Goal: Information Seeking & Learning: Compare options

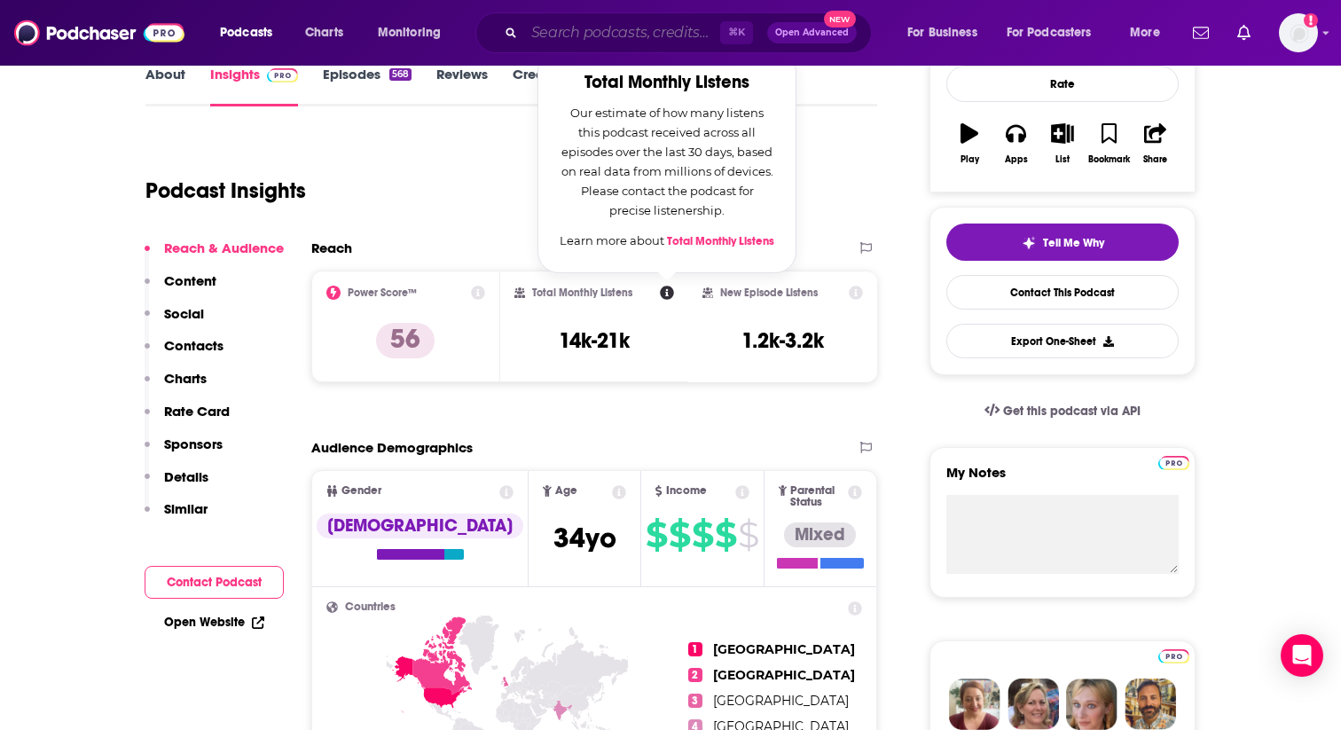
click at [610, 34] on input "Search podcasts, credits, & more..." at bounding box center [622, 33] width 196 height 28
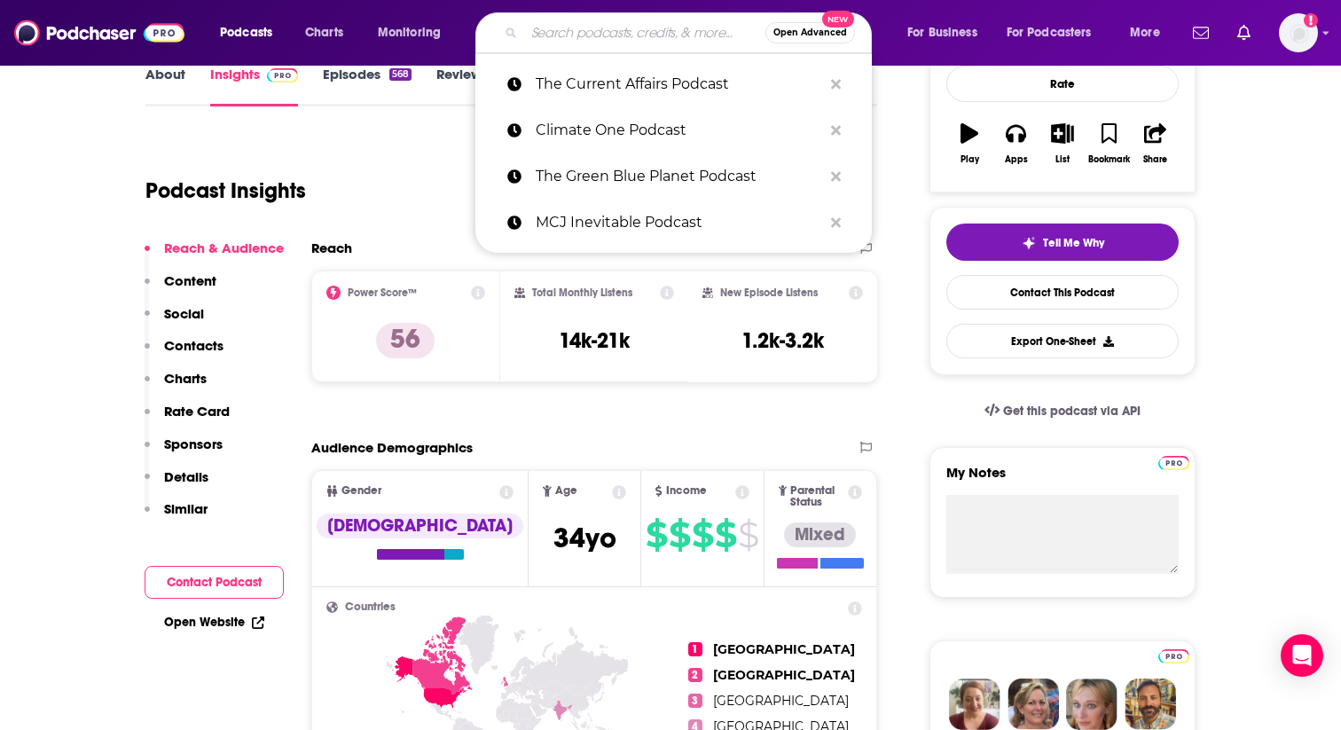
paste input "[PERSON_NAME] Impact Theory"
type input "[PERSON_NAME] Impact Theory"
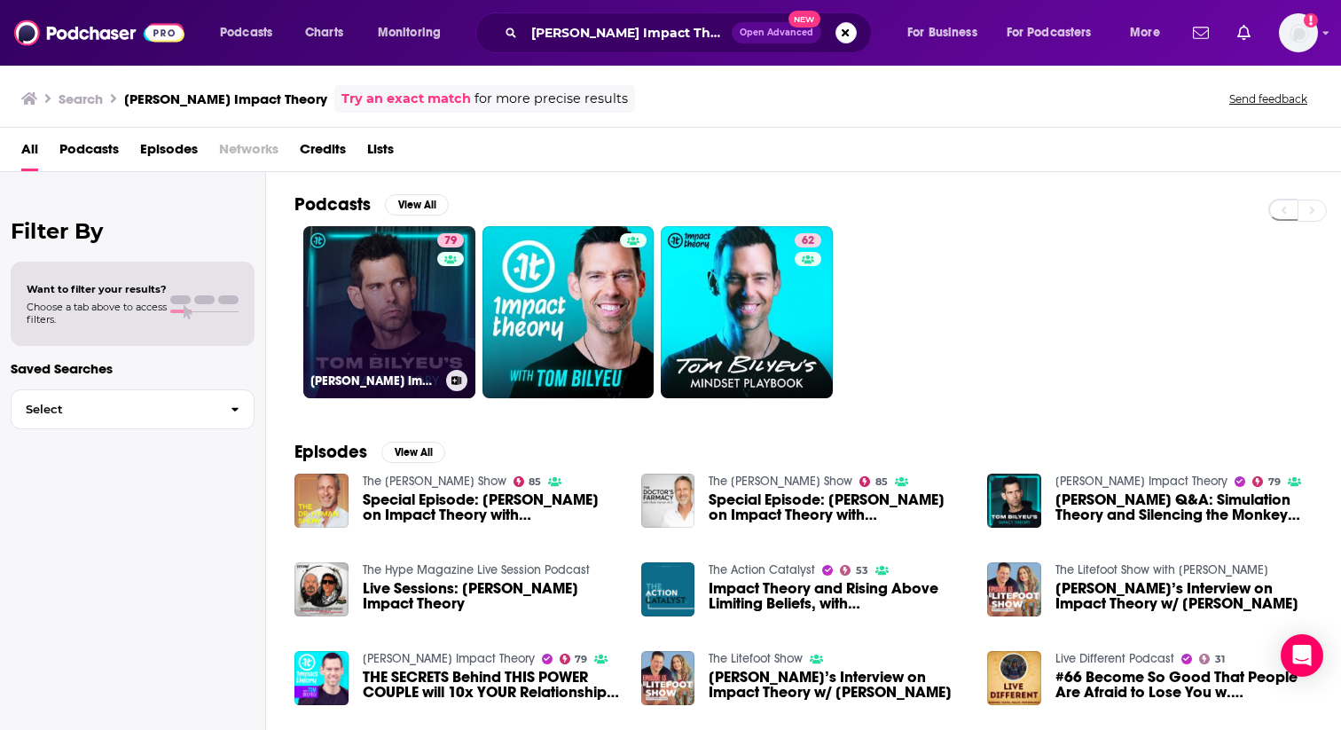
click at [416, 327] on link "79 [PERSON_NAME] Impact Theory" at bounding box center [389, 312] width 172 height 172
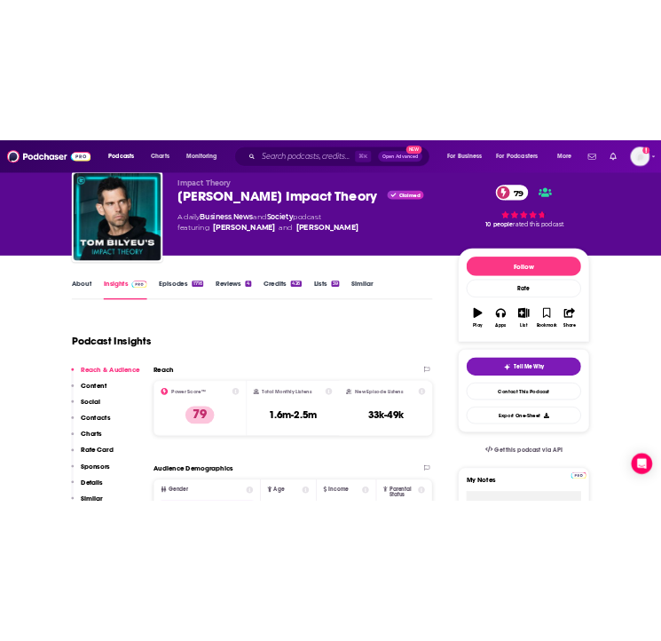
scroll to position [98, 0]
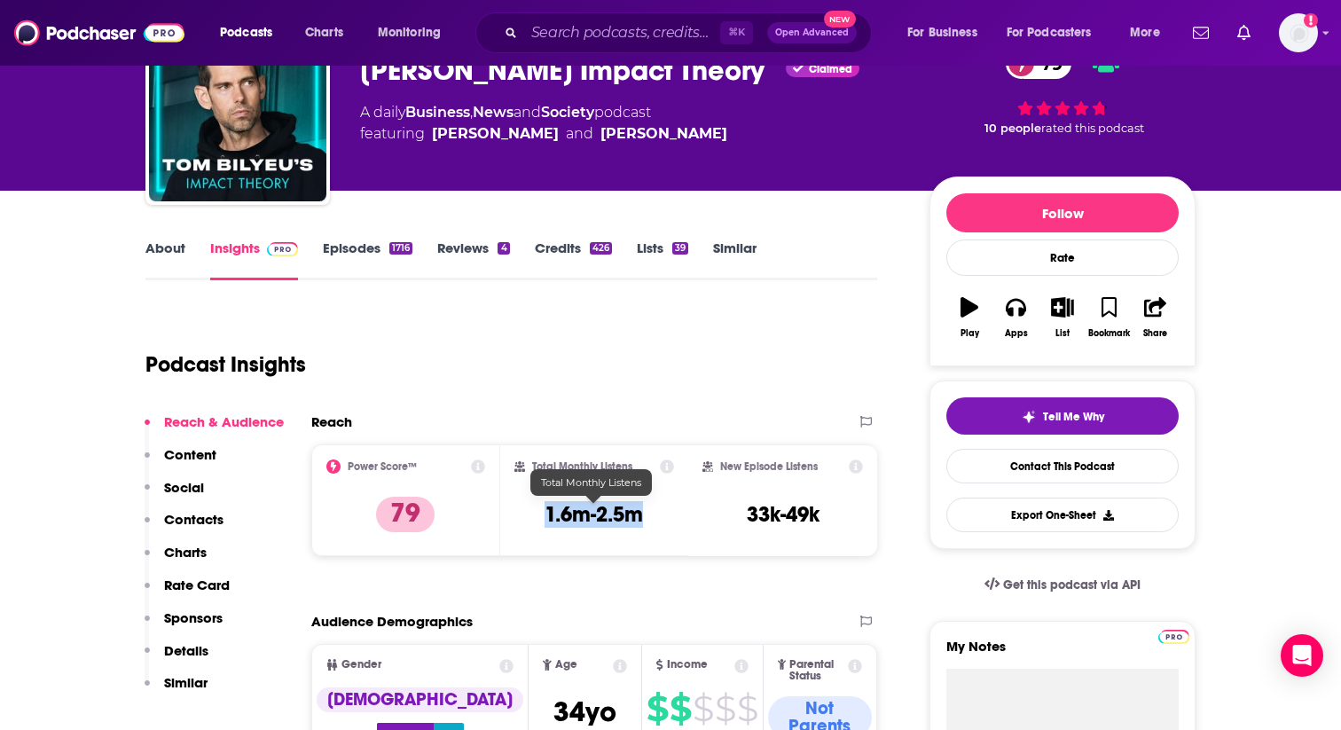
drag, startPoint x: 518, startPoint y: 513, endPoint x: 668, endPoint y: 514, distance: 149.9
click at [668, 514] on div "Total Monthly Listens 1.6m-2.5m" at bounding box center [595, 501] width 161 height 82
copy h3 "1.6m-2.5m"
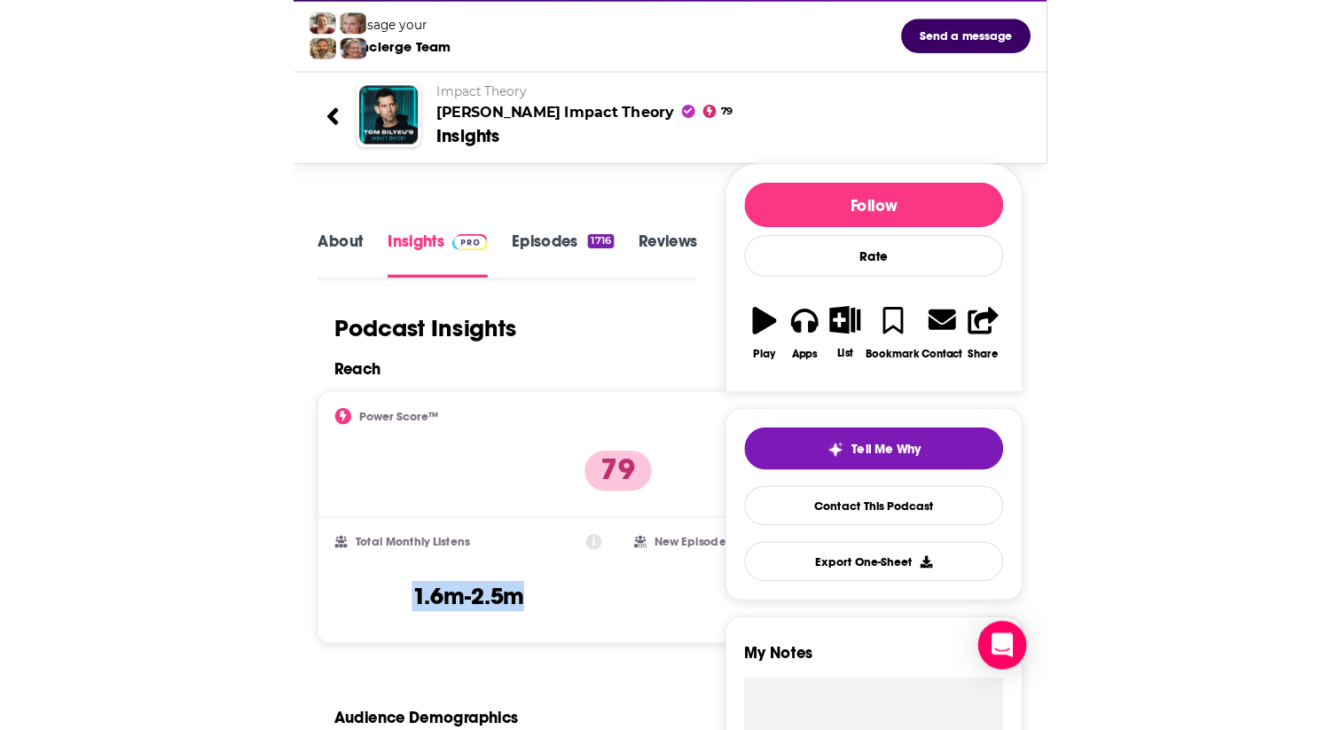
scroll to position [0, 0]
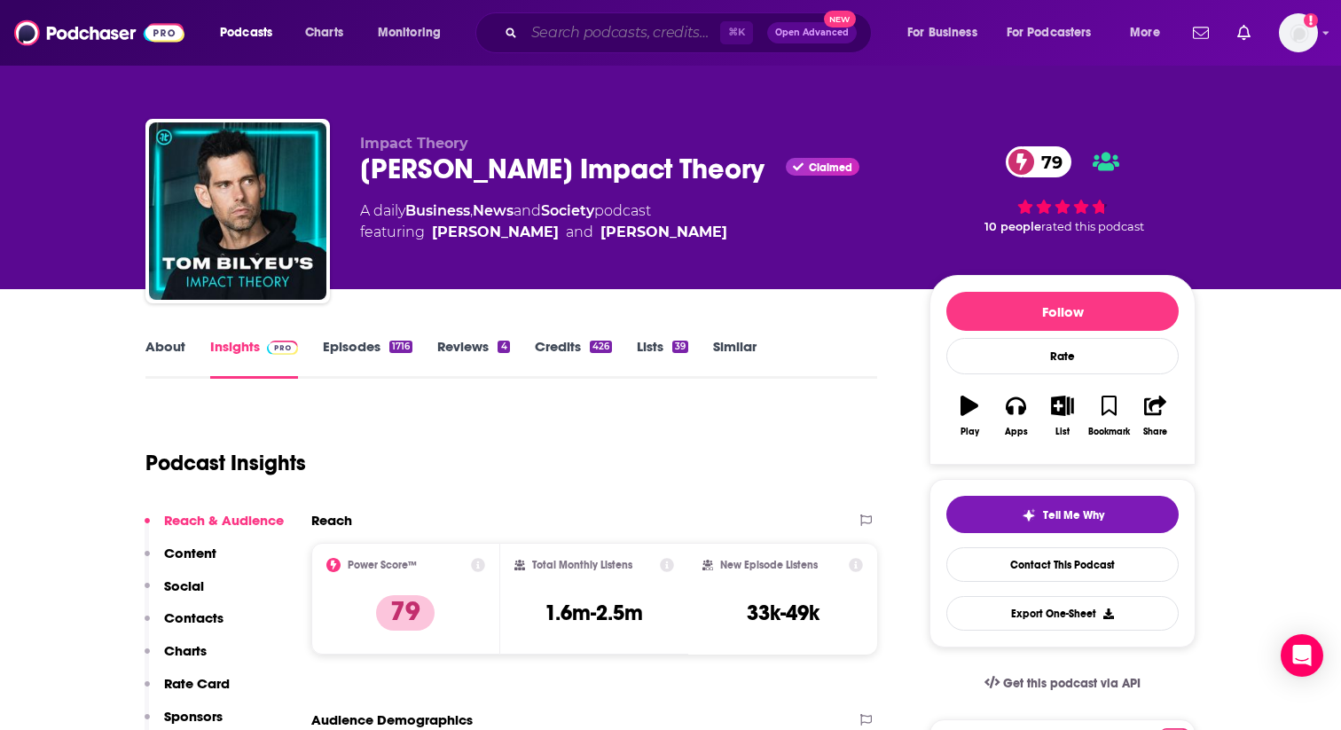
click at [568, 28] on input "Search podcasts, credits, & more..." at bounding box center [622, 33] width 196 height 28
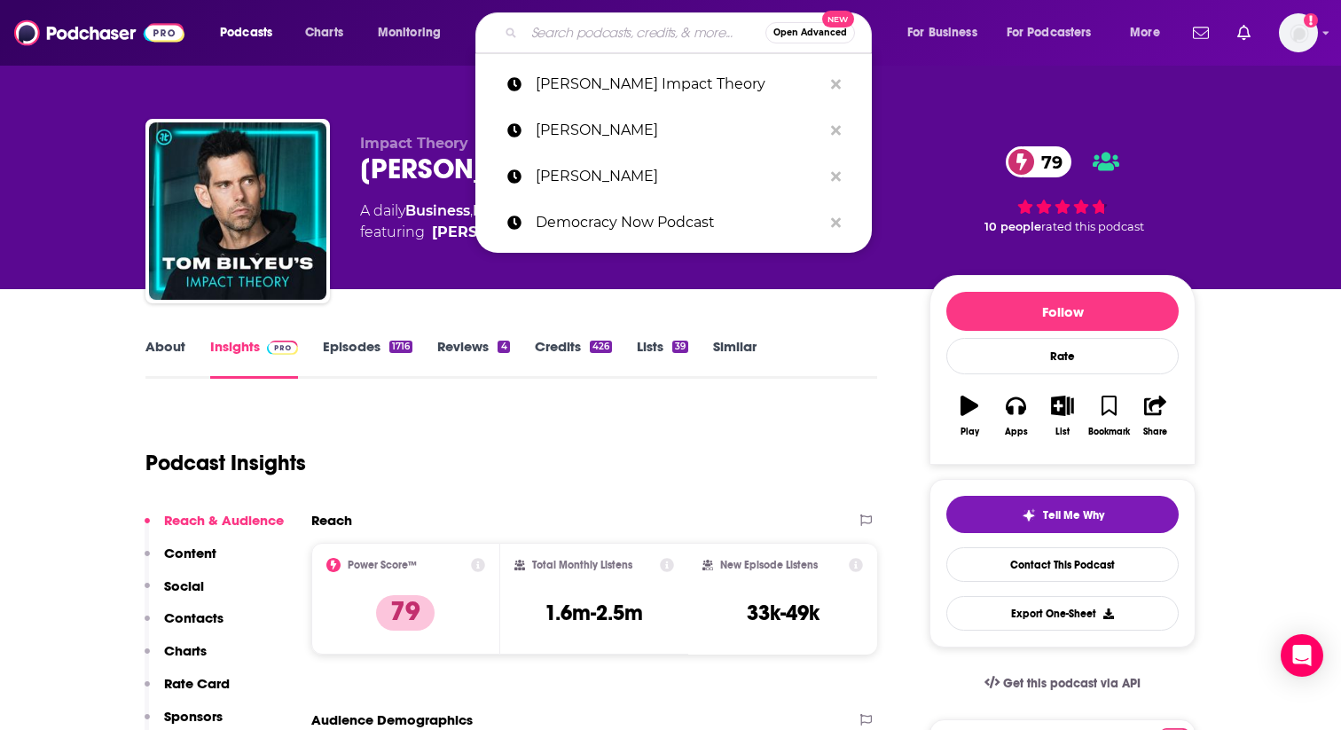
paste input "The [PERSON_NAME] Show"
type input "The [PERSON_NAME] Show"
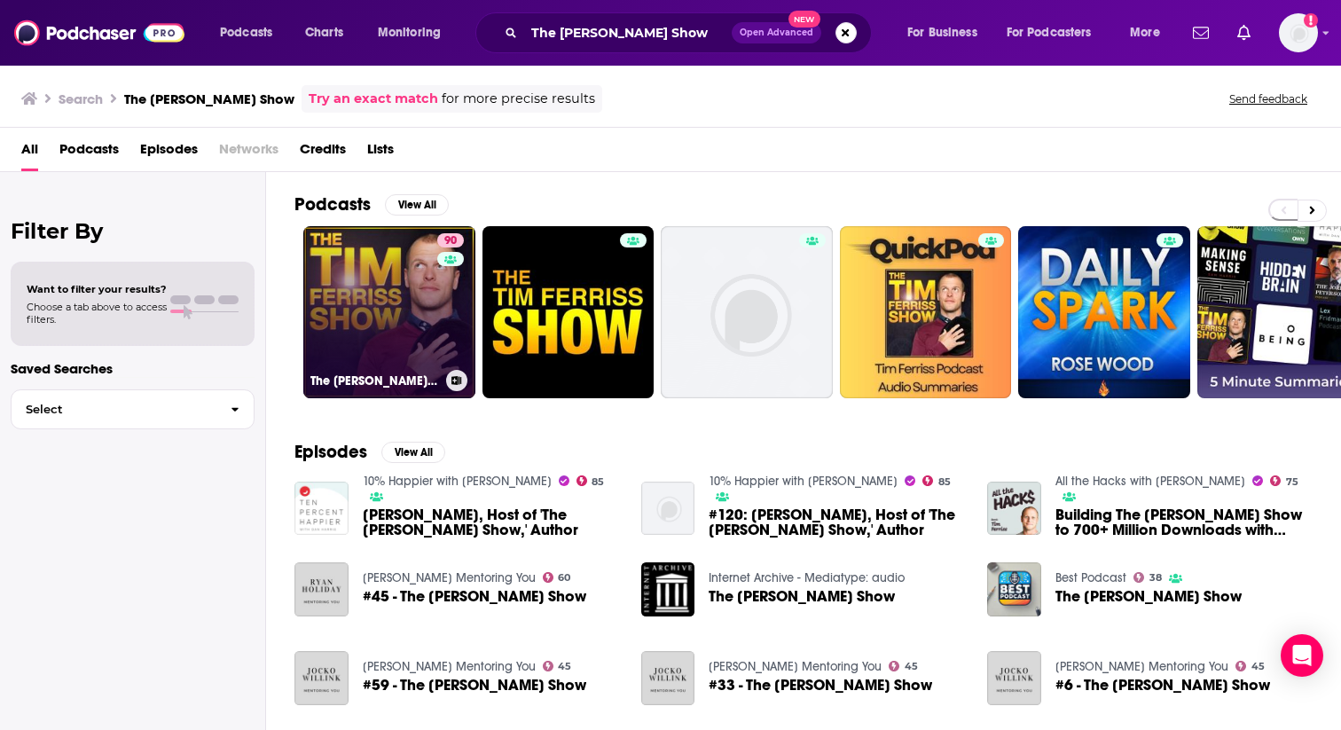
click at [372, 346] on link "90 The [PERSON_NAME] Show" at bounding box center [389, 312] width 172 height 172
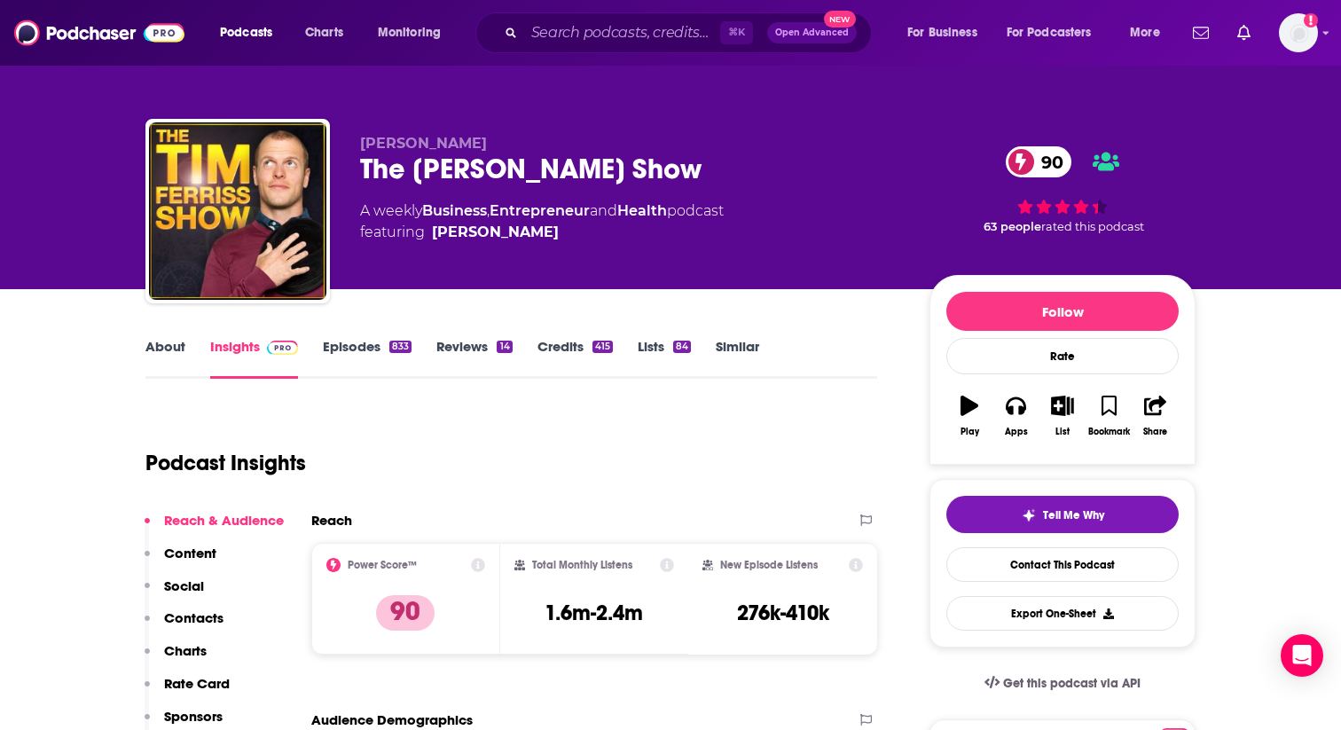
scroll to position [57, 0]
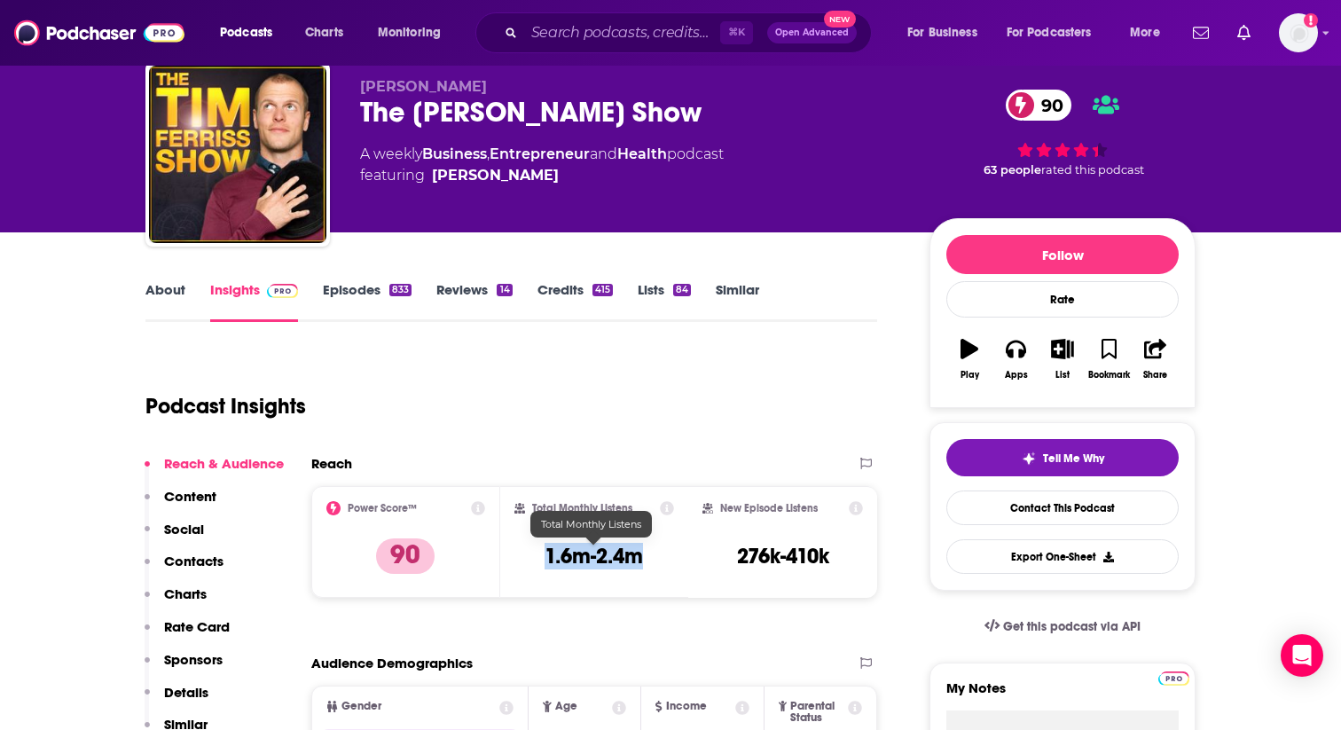
drag, startPoint x: 536, startPoint y: 561, endPoint x: 671, endPoint y: 561, distance: 134.9
click at [671, 561] on div "Total Monthly Listens 1.6m-2.4m" at bounding box center [595, 542] width 161 height 82
copy h3 "1.6m-2.4m"
click at [556, 31] on input "Search podcasts, credits, & more..." at bounding box center [622, 33] width 196 height 28
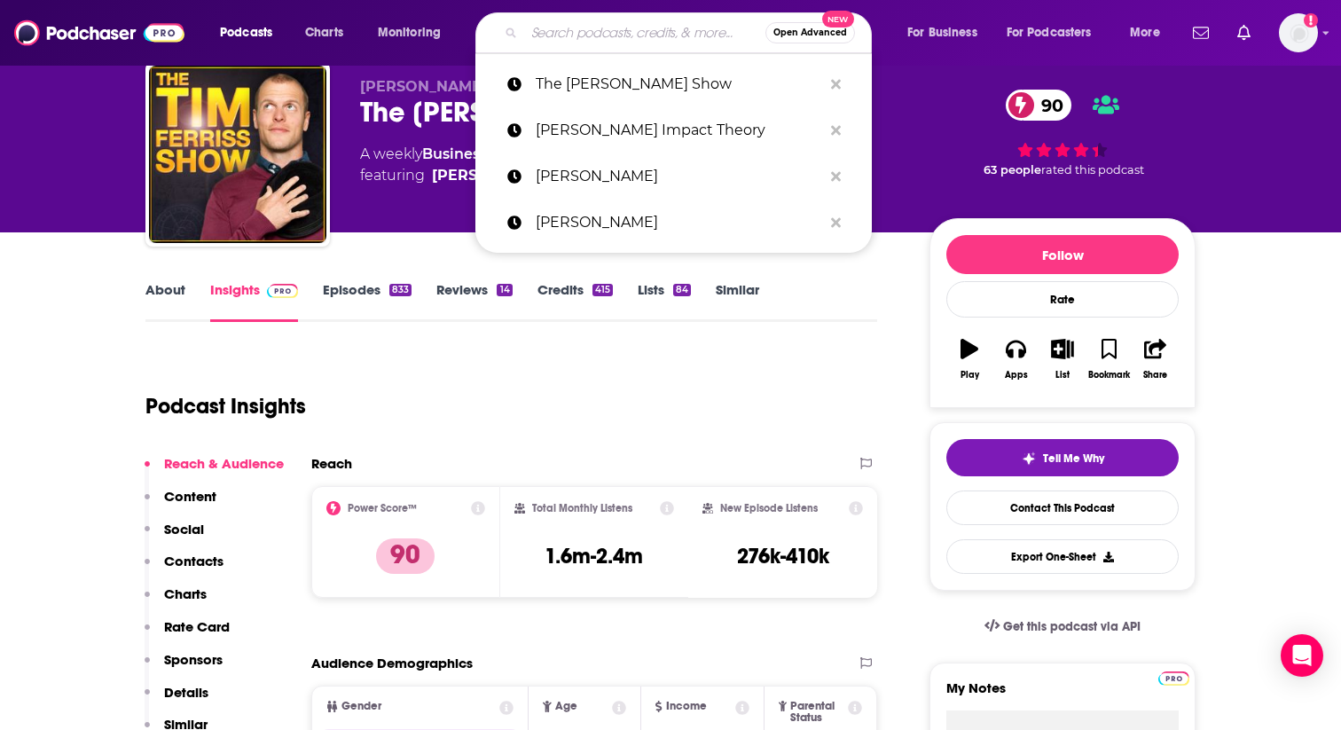
paste input "The [PERSON_NAME] podcast"
type input "The [PERSON_NAME] podcast"
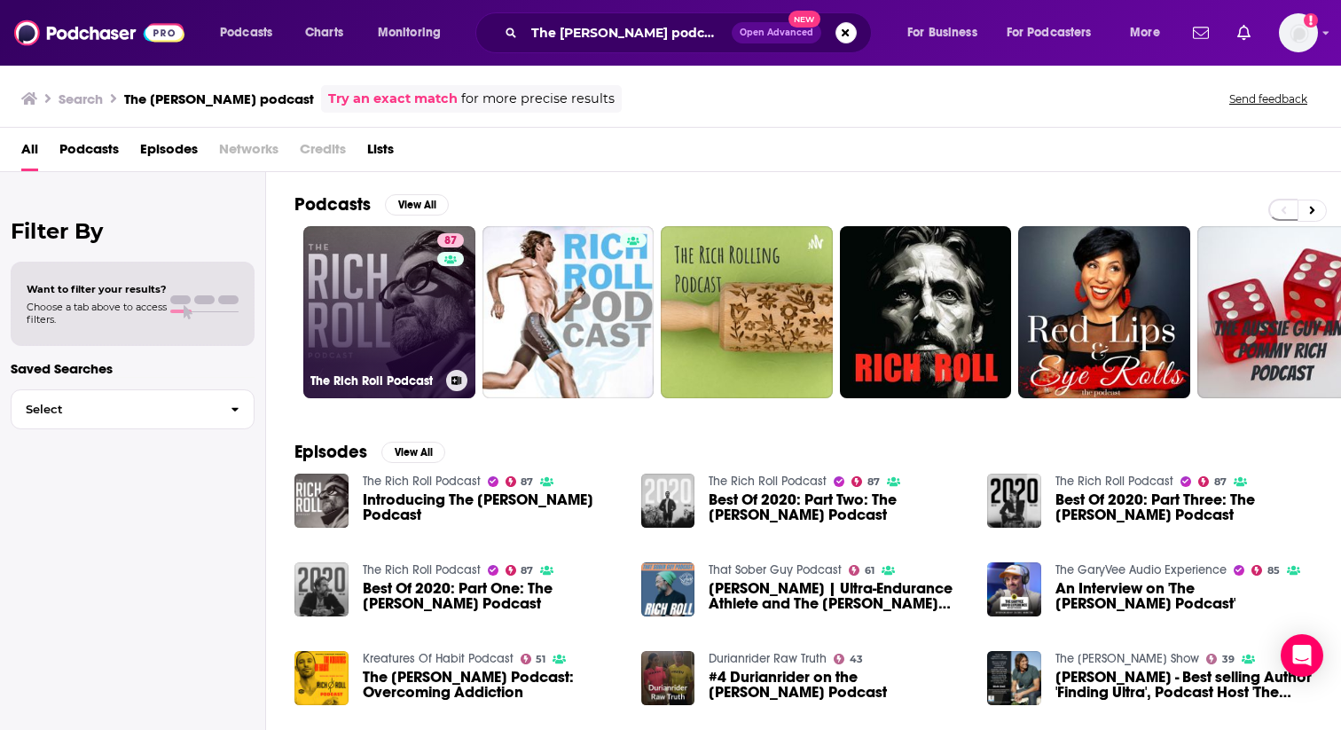
click at [359, 321] on link "87 The [PERSON_NAME] Podcast" at bounding box center [389, 312] width 172 height 172
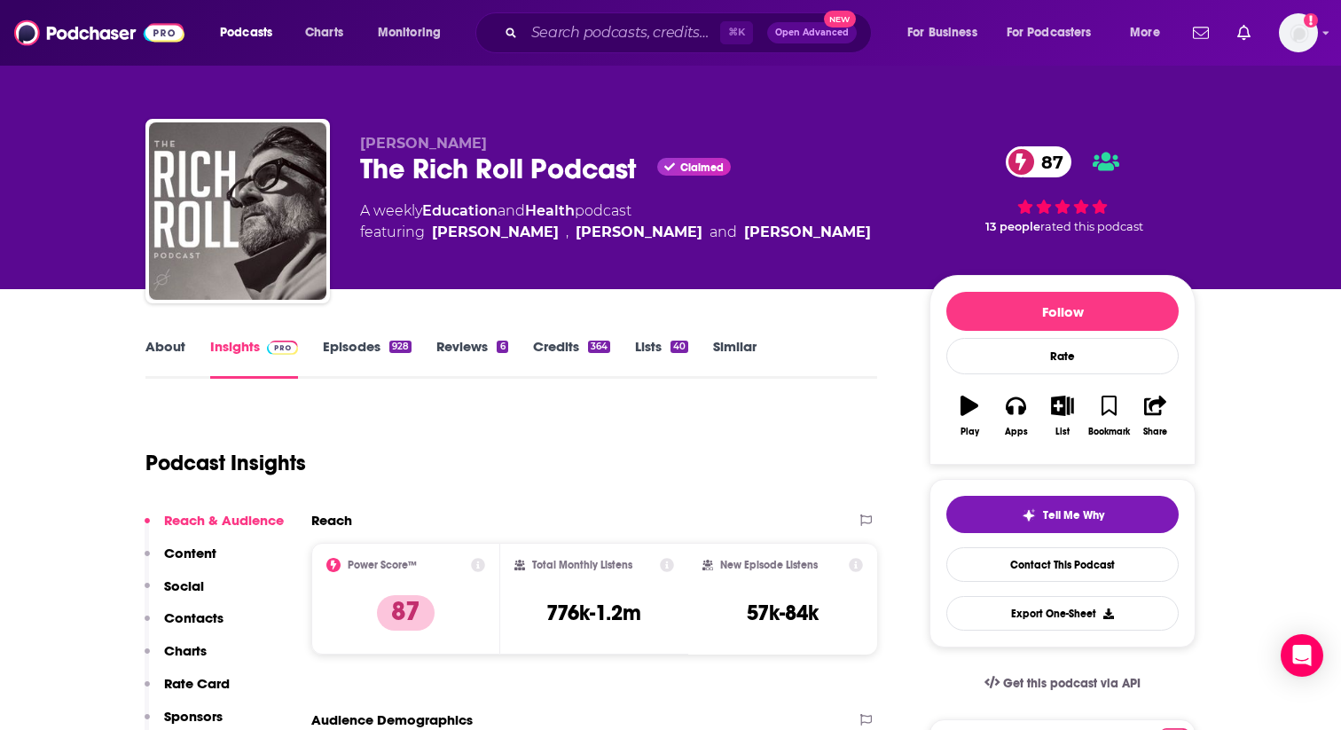
scroll to position [67, 0]
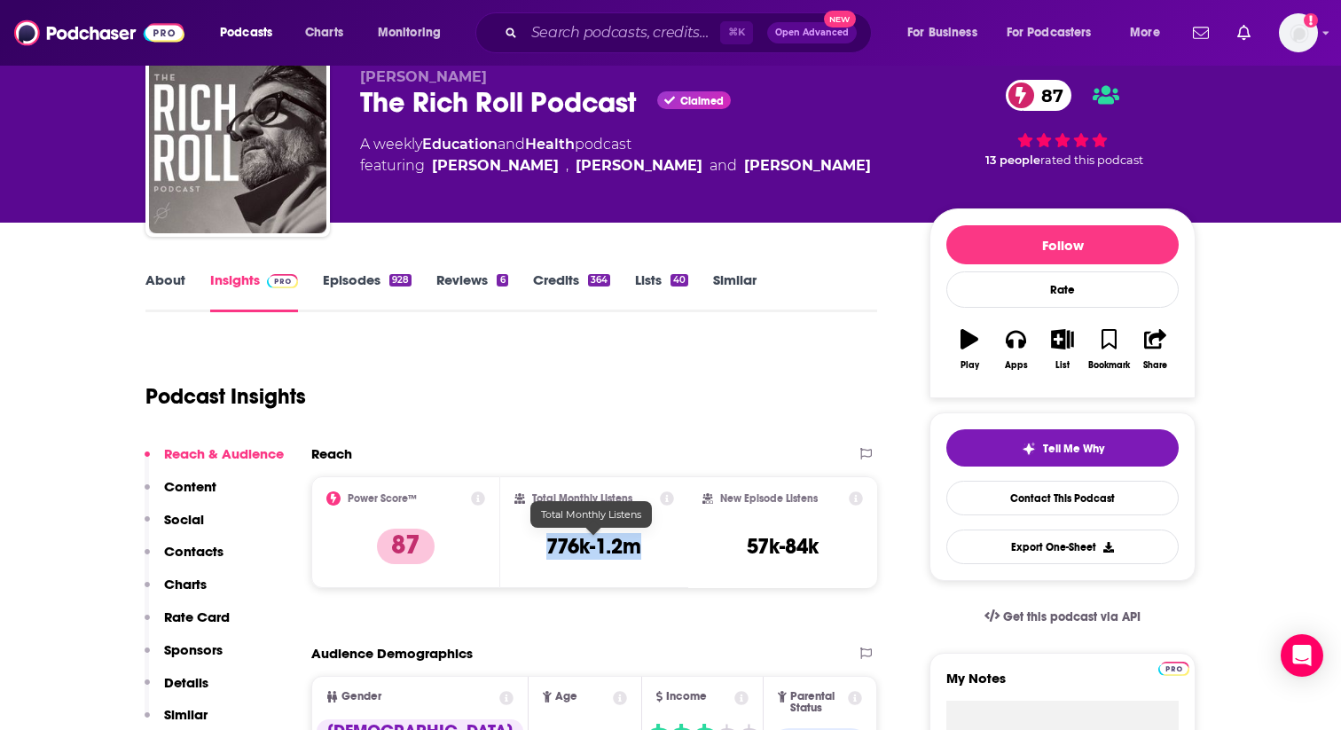
drag, startPoint x: 529, startPoint y: 539, endPoint x: 664, endPoint y: 539, distance: 135.7
click at [664, 539] on div "Total Monthly Listens 776k-1.2m" at bounding box center [595, 532] width 161 height 82
copy h3 "776k-1.2m"
click at [534, 33] on input "Search podcasts, credits, & more..." at bounding box center [622, 33] width 196 height 28
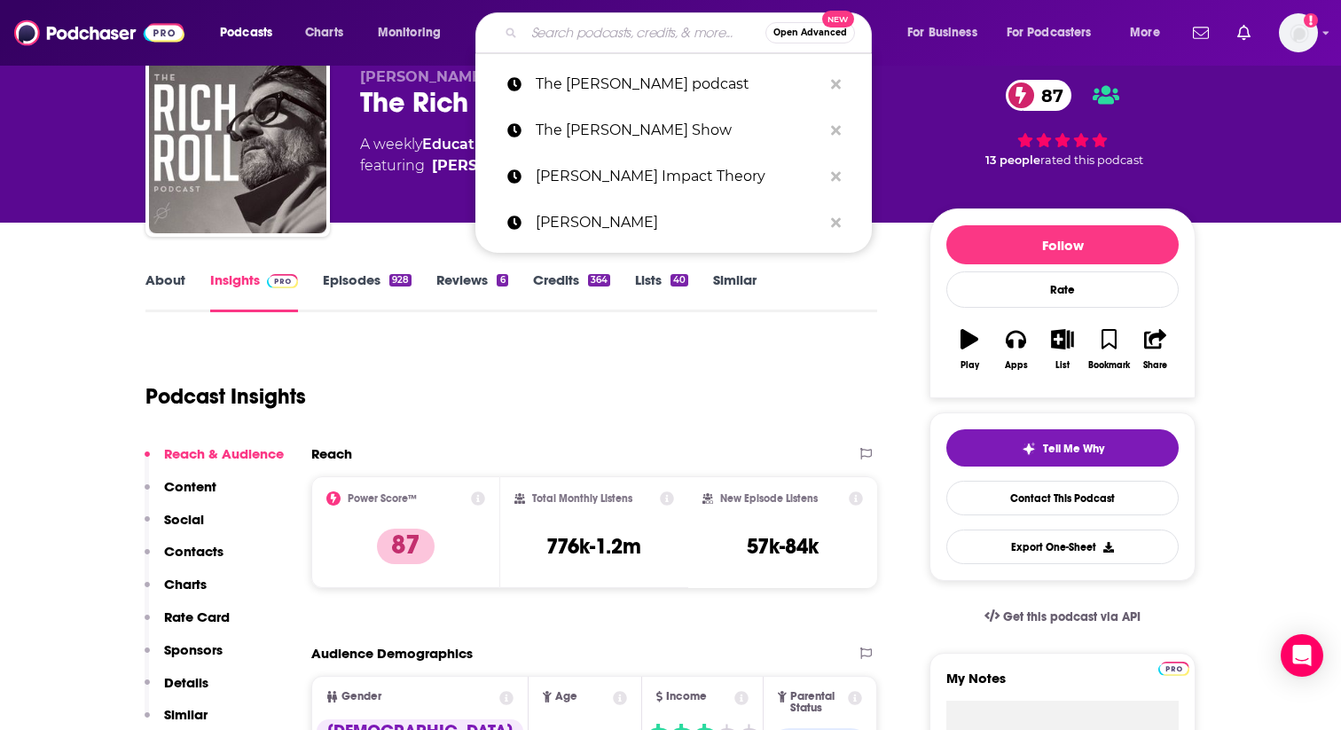
paste input "School of Greatness with [PERSON_NAME]"
type input "School of Greatness with [PERSON_NAME]"
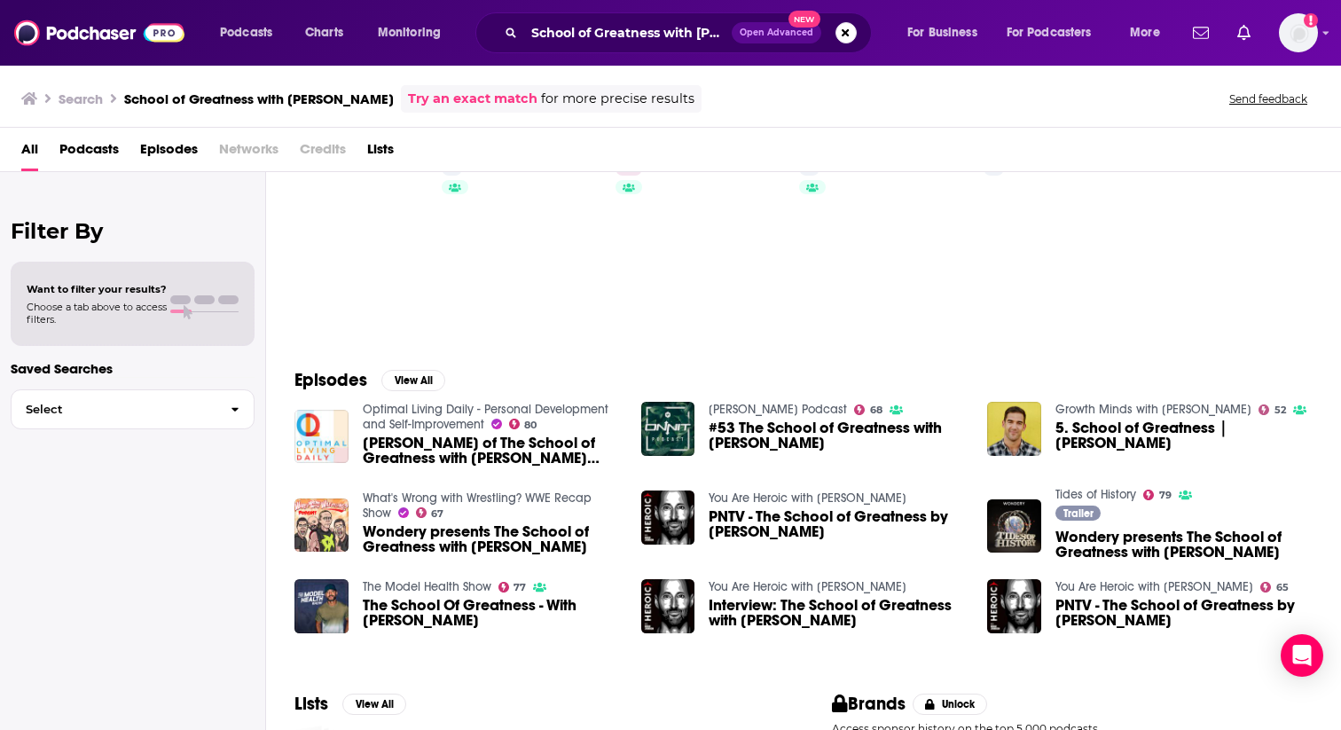
scroll to position [77, 0]
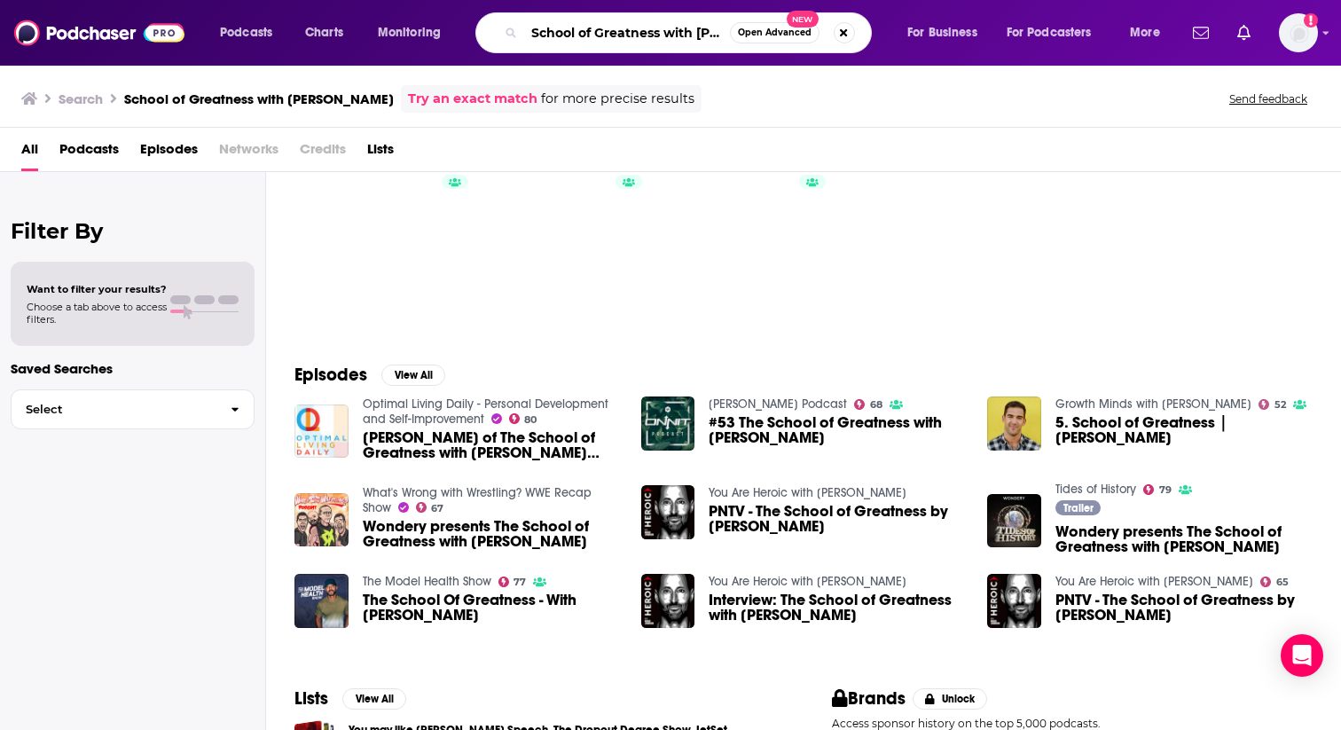
click at [533, 29] on input "School of Greatness with [PERSON_NAME]" at bounding box center [627, 33] width 206 height 28
drag, startPoint x: 692, startPoint y: 31, endPoint x: 857, endPoint y: 31, distance: 165.0
click at [857, 31] on div "the School of Greatness with [PERSON_NAME] Open Advanced New" at bounding box center [674, 32] width 397 height 41
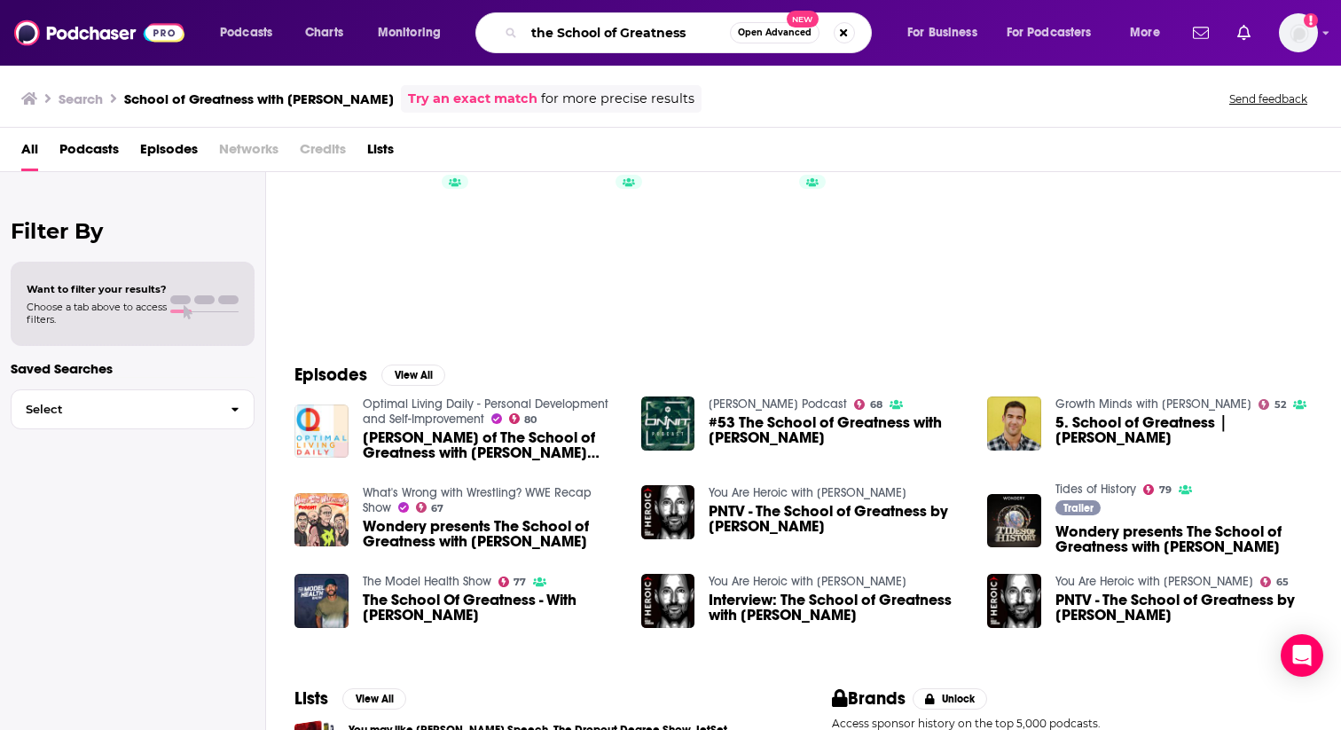
type input "the School of Greatness"
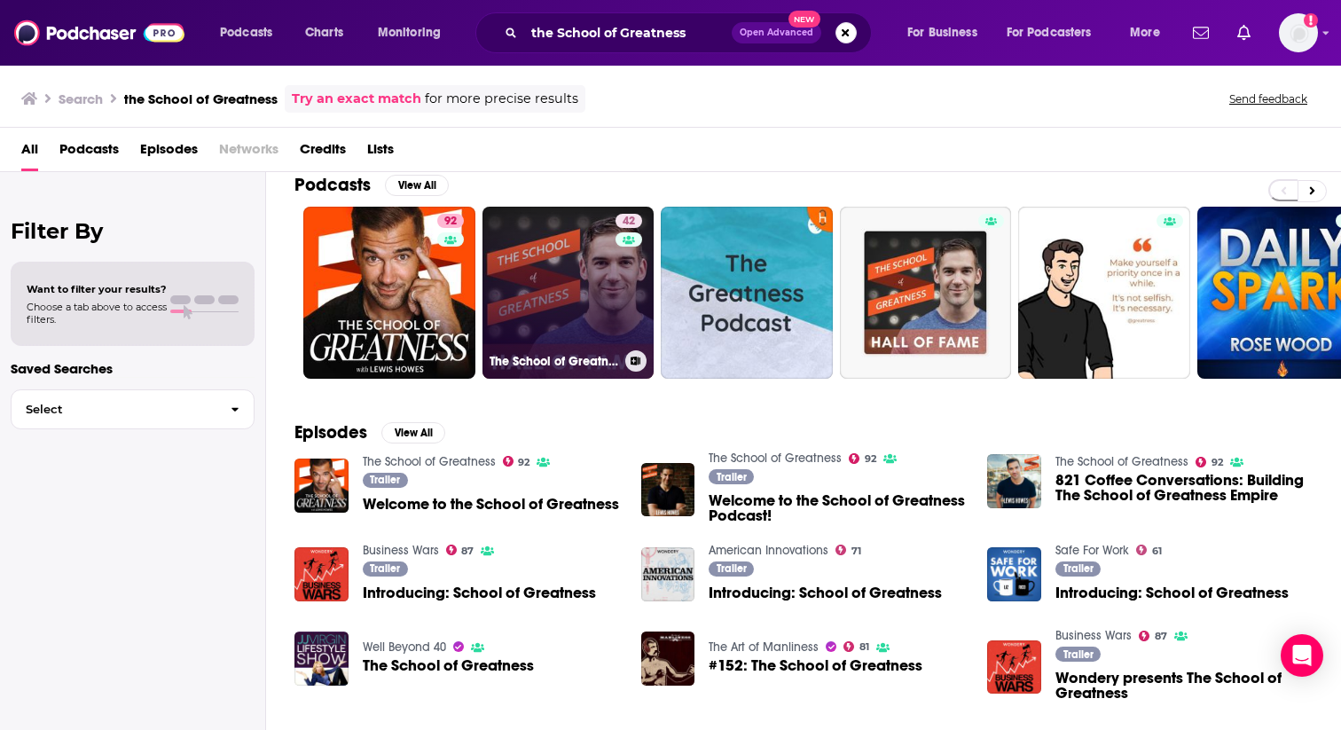
scroll to position [17, 0]
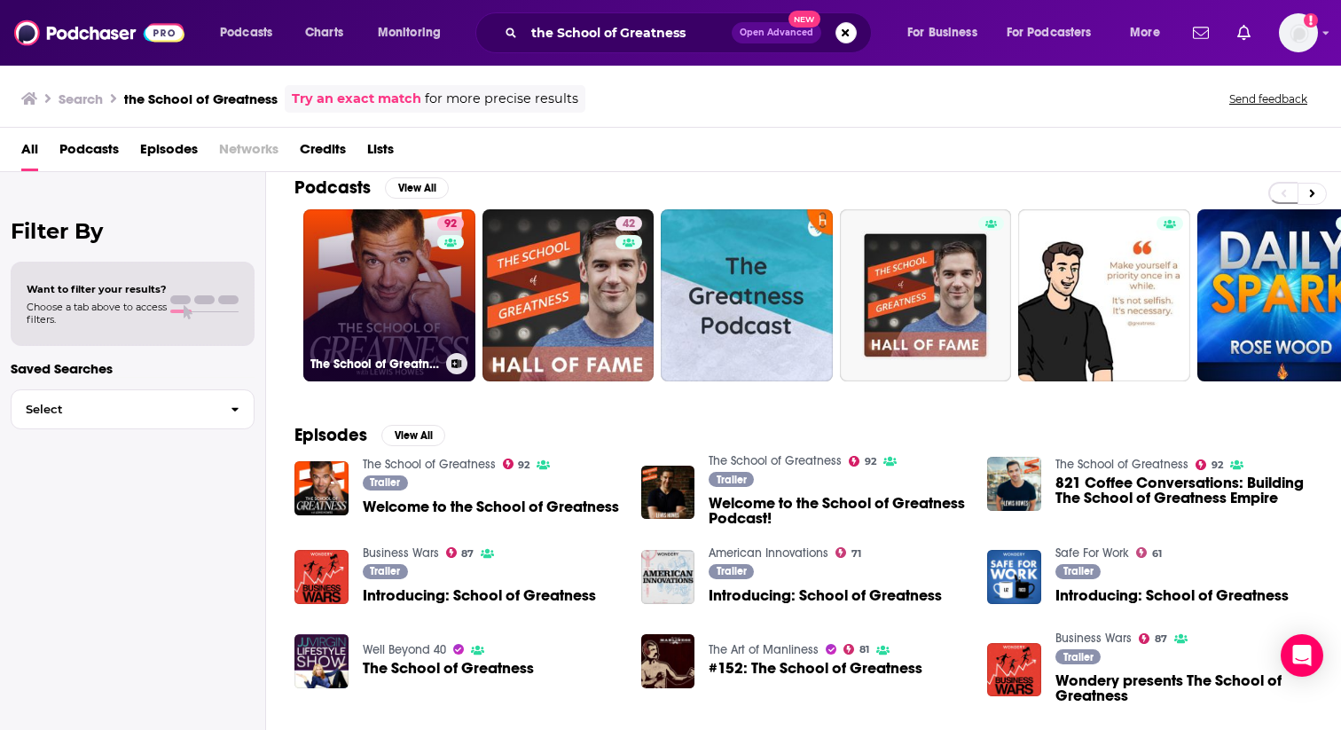
click at [361, 294] on link "92 The School of Greatness" at bounding box center [389, 295] width 172 height 172
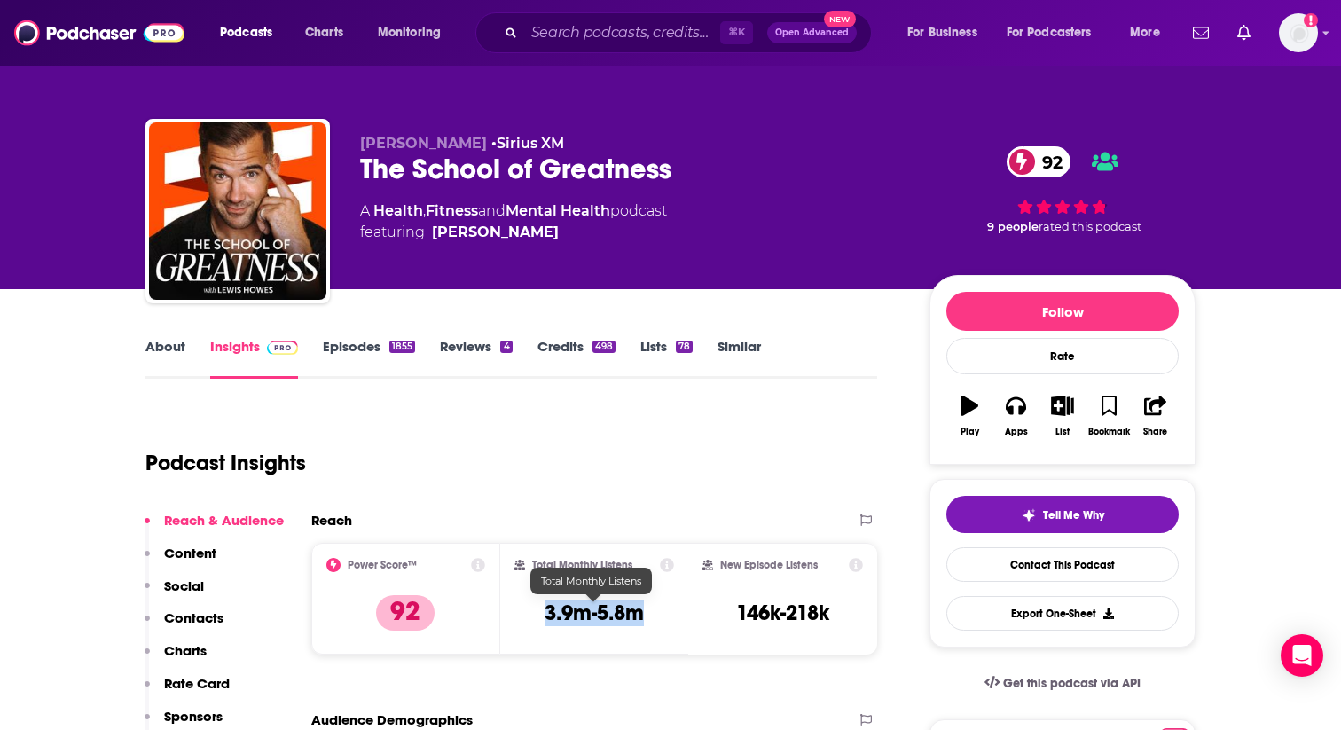
drag, startPoint x: 523, startPoint y: 609, endPoint x: 674, endPoint y: 609, distance: 150.8
click at [674, 609] on div "Total Monthly Listens 3.9m-5.8m" at bounding box center [594, 599] width 189 height 112
copy h3 "3.9m-5.8m"
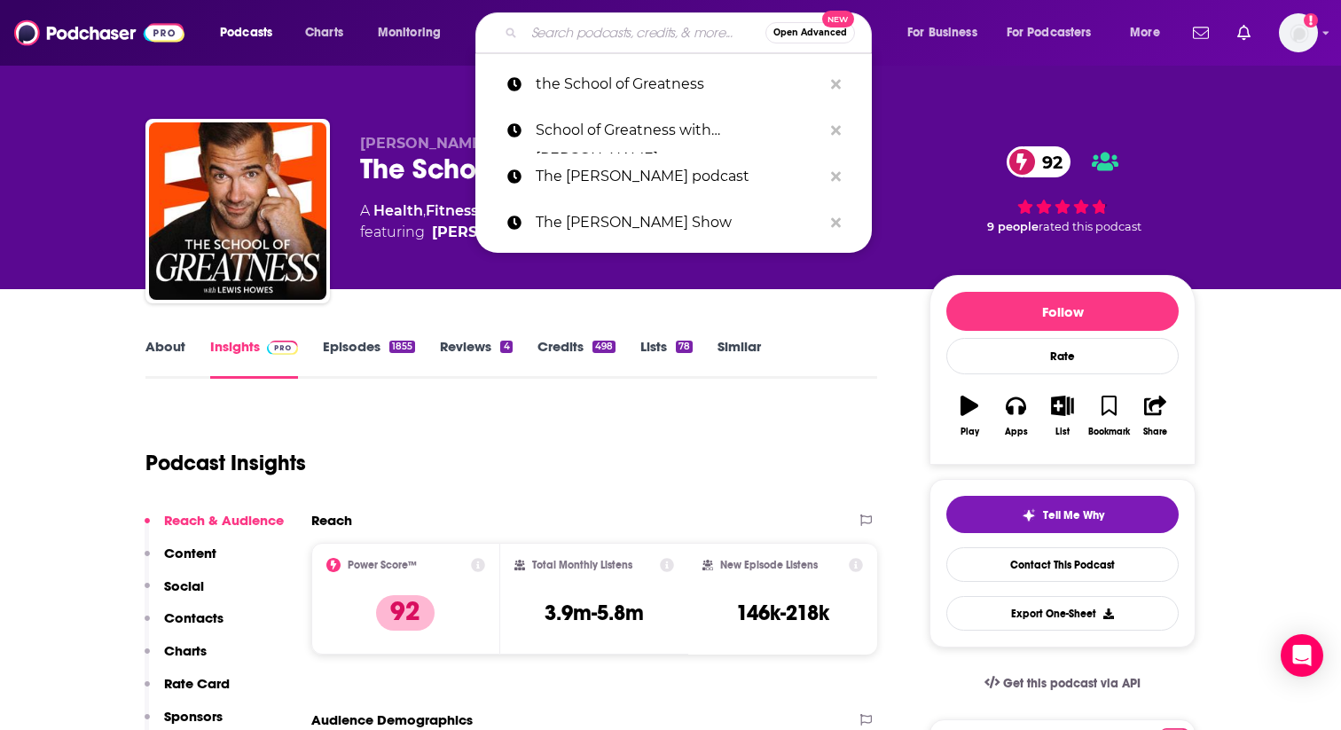
click at [544, 34] on input "Search podcasts, credits, & more..." at bounding box center [644, 33] width 241 height 28
paste input "The Prof G Pod with [PERSON_NAME]"
type input "The Prof G Pod with [PERSON_NAME]"
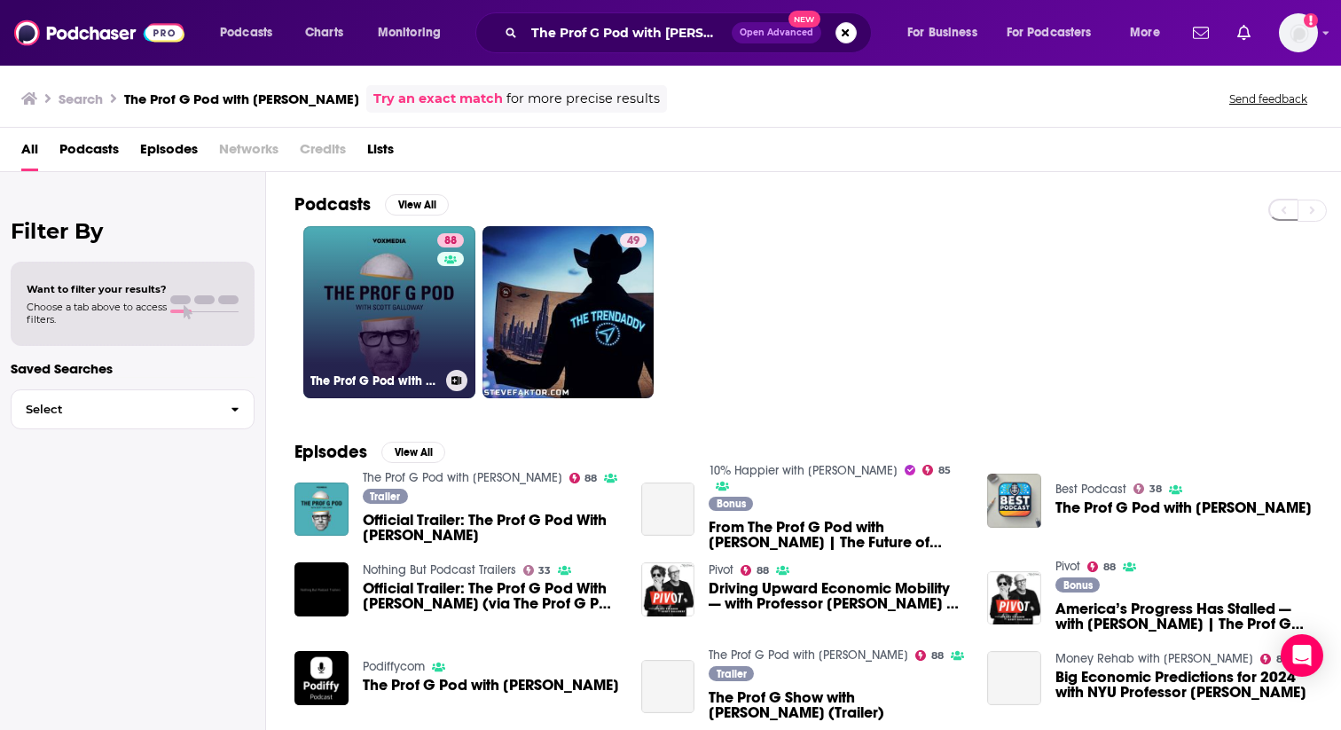
click at [386, 301] on link "88 The Prof G Pod with [PERSON_NAME]" at bounding box center [389, 312] width 172 height 172
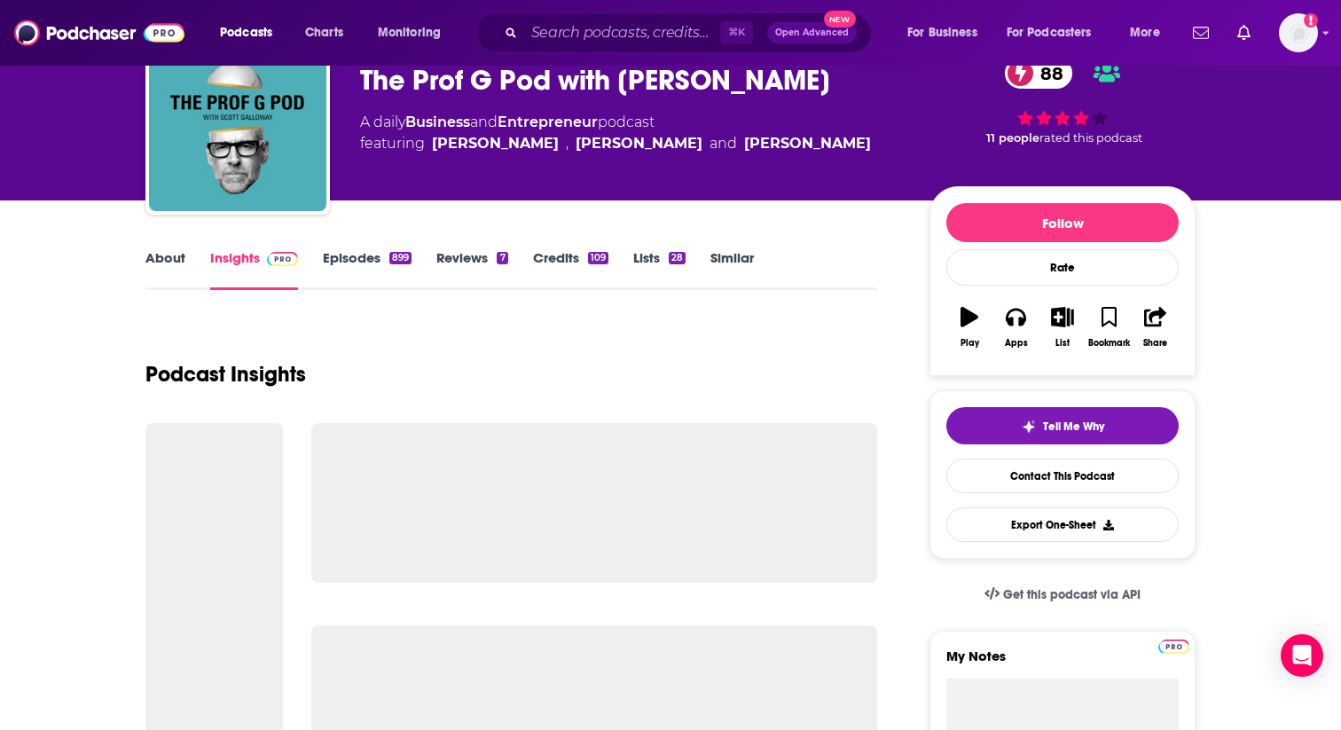
scroll to position [108, 0]
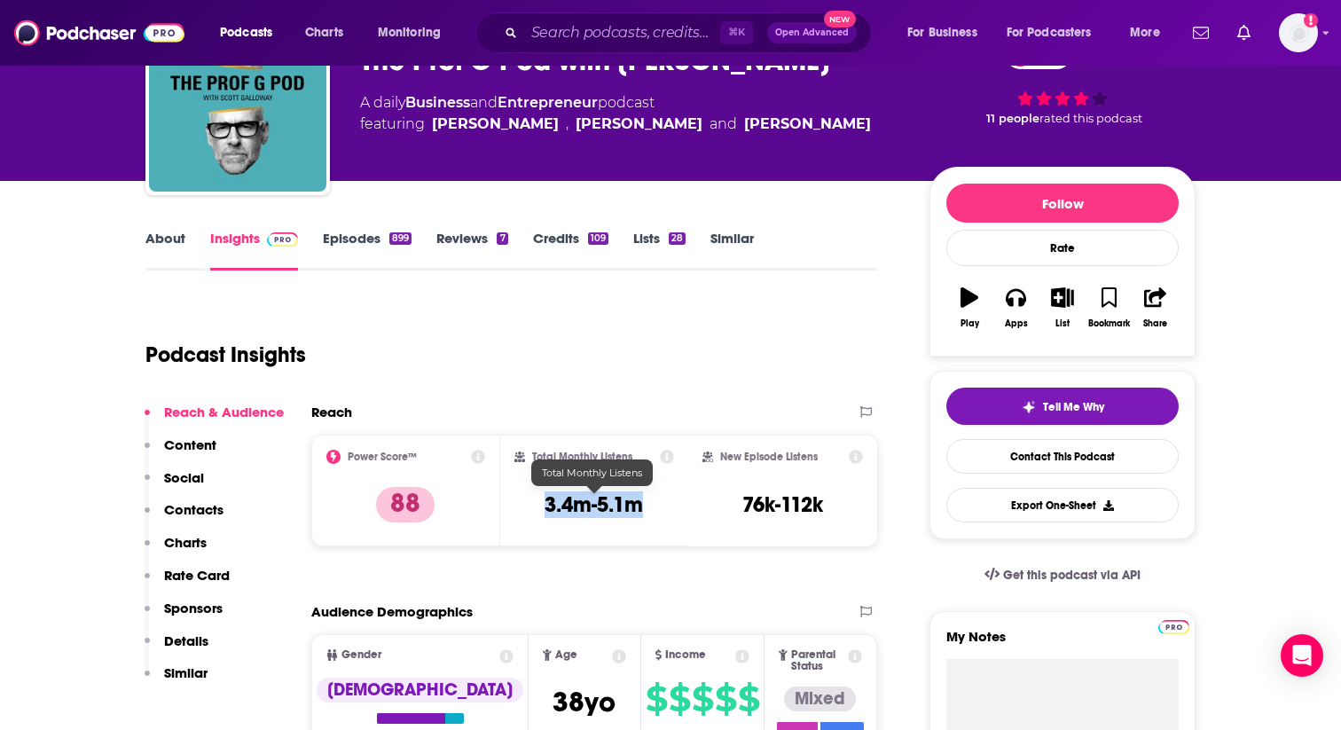
drag, startPoint x: 526, startPoint y: 506, endPoint x: 680, endPoint y: 506, distance: 153.5
click at [680, 506] on div "Total Monthly Listens 3.4m-5.1m" at bounding box center [594, 491] width 189 height 112
copy h3 "3.4m-5.1m"
click at [595, 24] on input "Search podcasts, credits, & more..." at bounding box center [622, 33] width 196 height 28
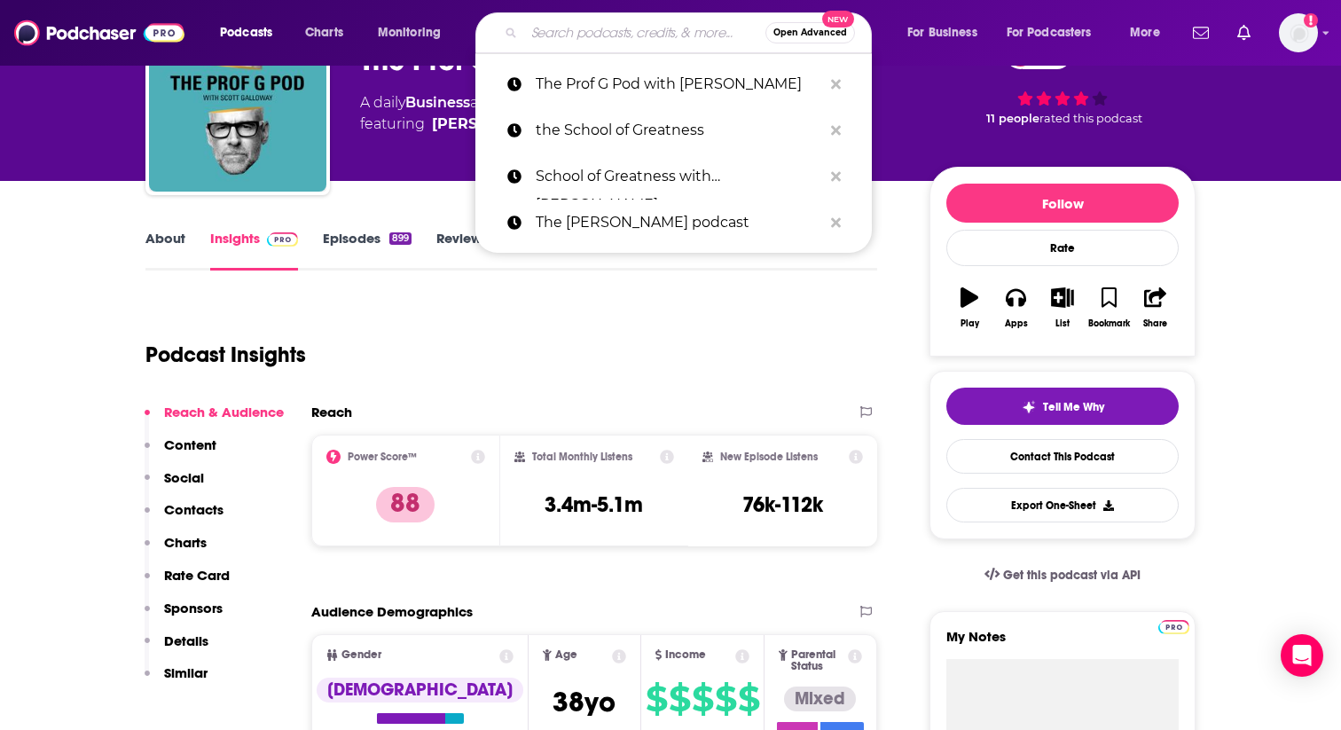
paste input "Masters of Scale"
type input "Masters of Scale"
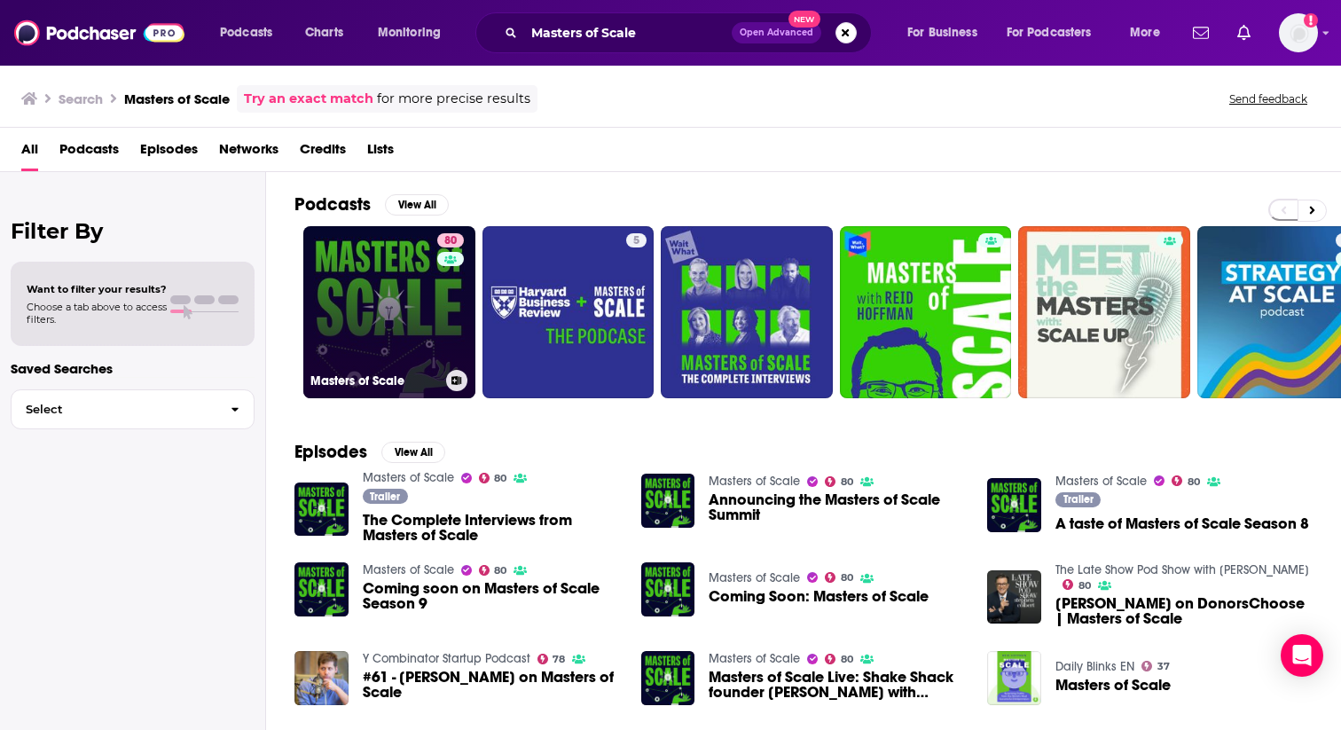
click at [377, 359] on link "80 Masters of Scale" at bounding box center [389, 312] width 172 height 172
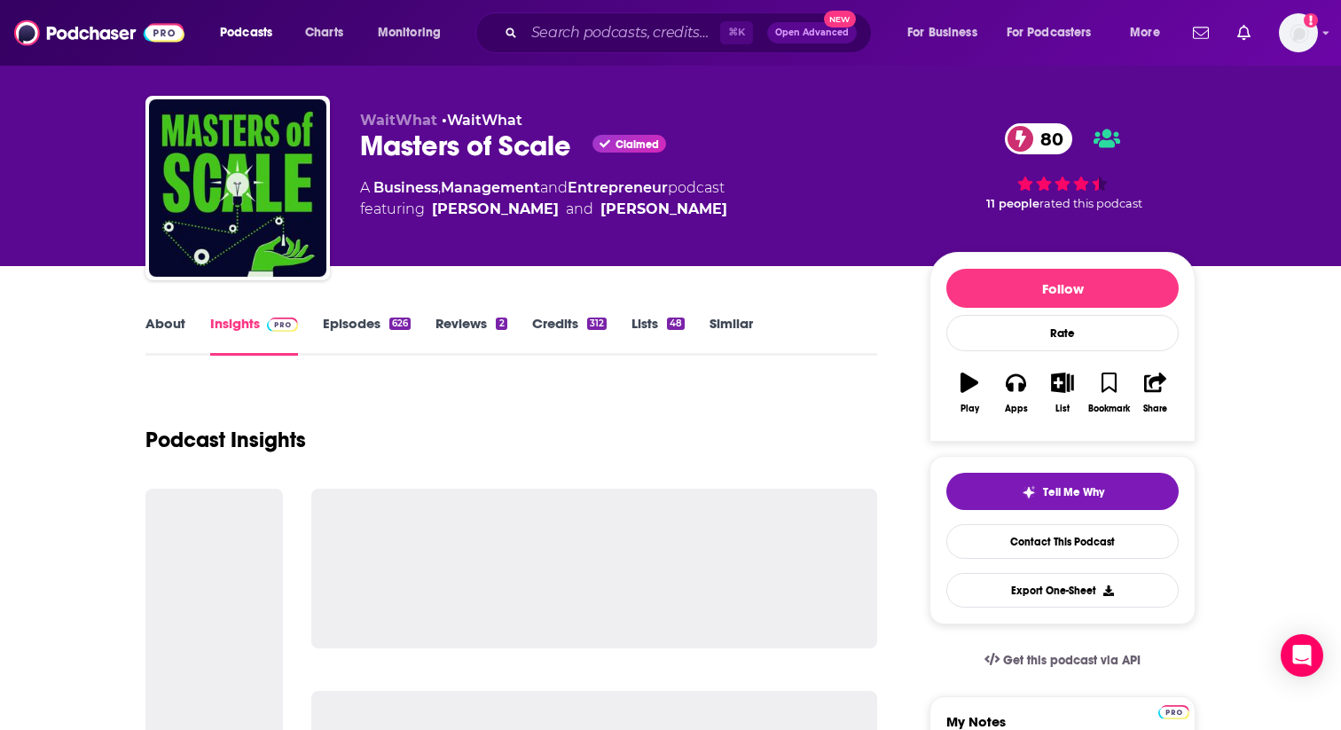
scroll to position [27, 0]
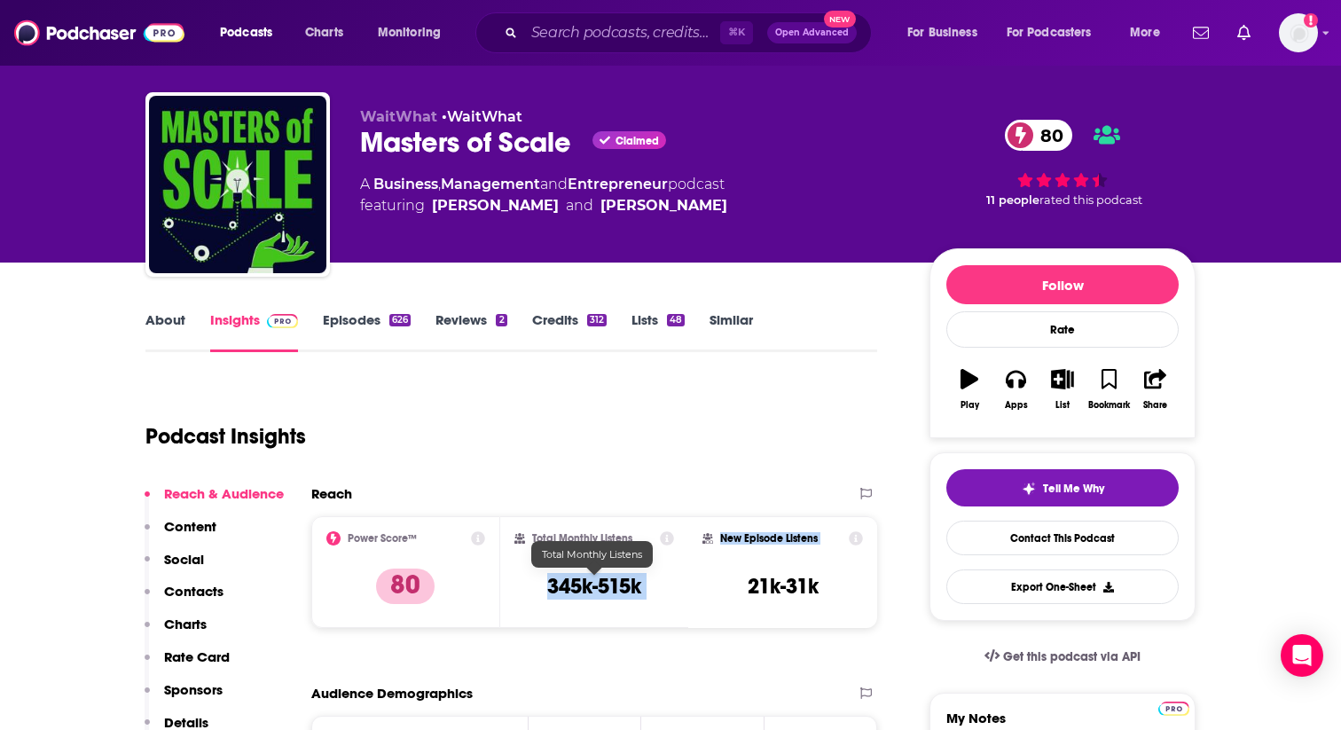
drag, startPoint x: 593, startPoint y: 581, endPoint x: 712, endPoint y: 583, distance: 119.8
click at [712, 583] on div "Power Score™ 80 Total Monthly Listens 345k-515k New Episode Listens 21k-31k" at bounding box center [594, 572] width 566 height 112
copy div "345k-515k New Episode Listens"
click at [666, 584] on div "Total Monthly Listens 345k-515k" at bounding box center [595, 572] width 161 height 82
drag, startPoint x: 664, startPoint y: 584, endPoint x: 546, endPoint y: 584, distance: 118.0
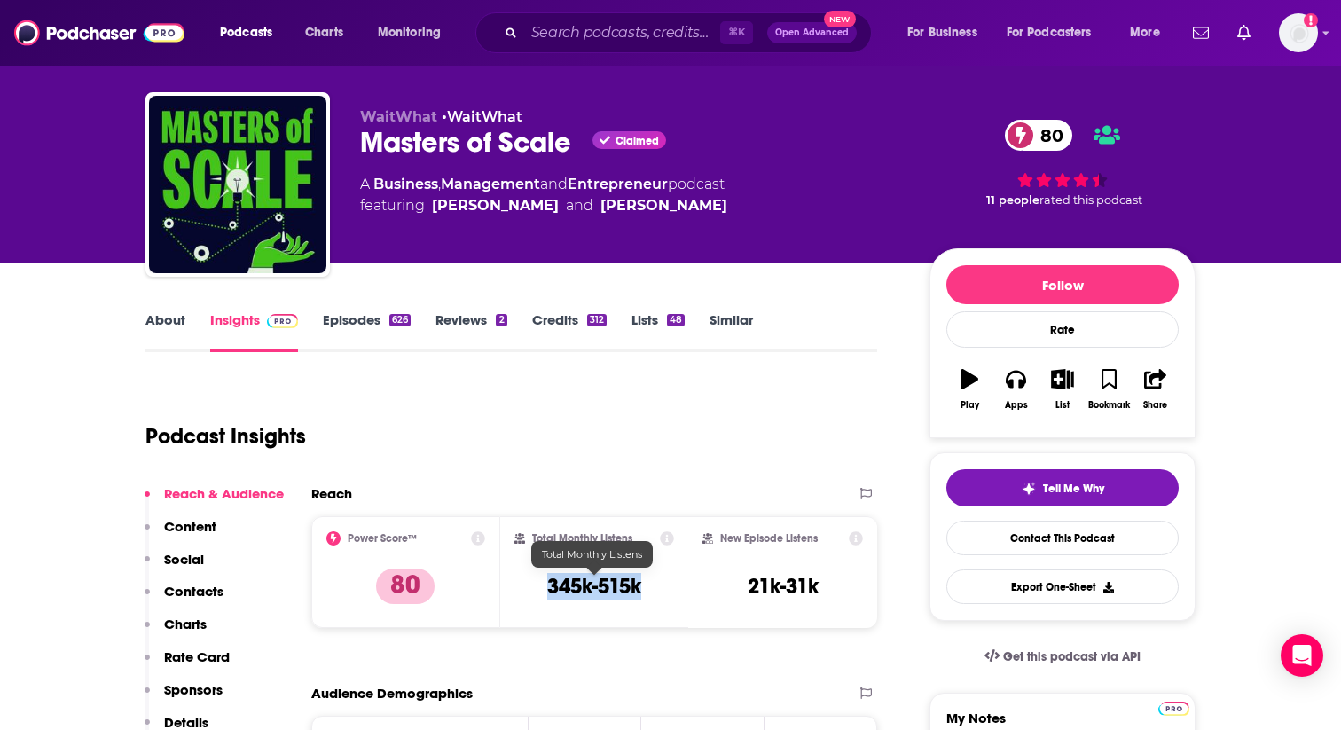
click at [546, 584] on div "Total Monthly Listens 345k-515k" at bounding box center [595, 572] width 161 height 82
copy h3 "345k-515k"
click at [546, 35] on input "Search podcasts, credits, & more..." at bounding box center [622, 33] width 196 height 28
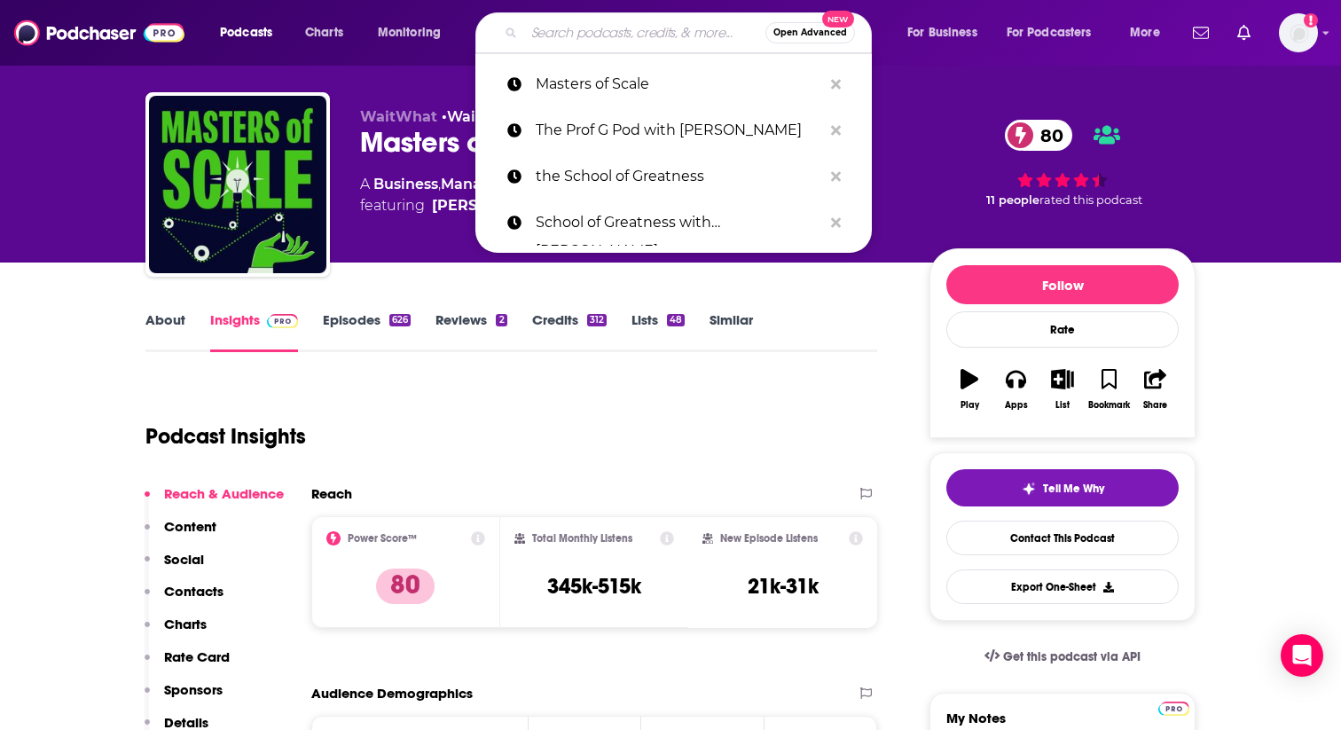
paste input "Huberman Lab"
type input "Huberman Lab"
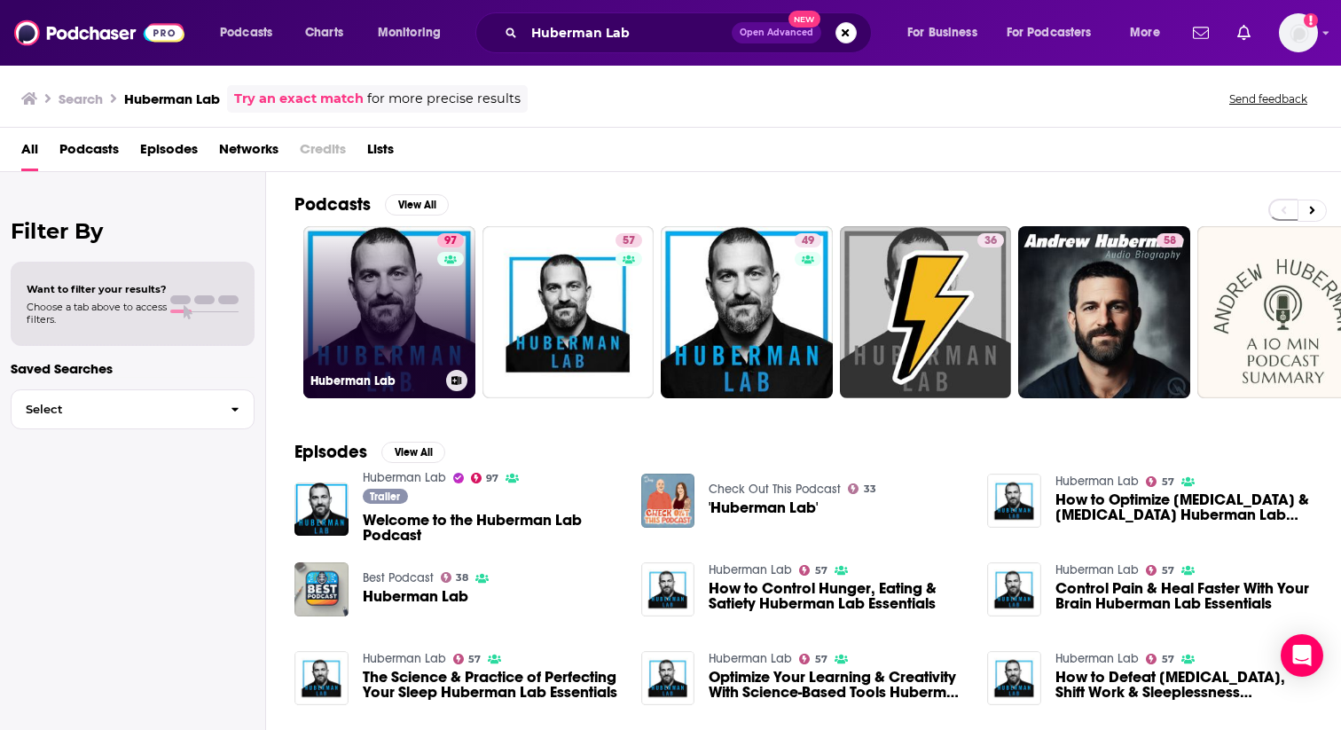
click at [362, 331] on link "97 Huberman Lab" at bounding box center [389, 312] width 172 height 172
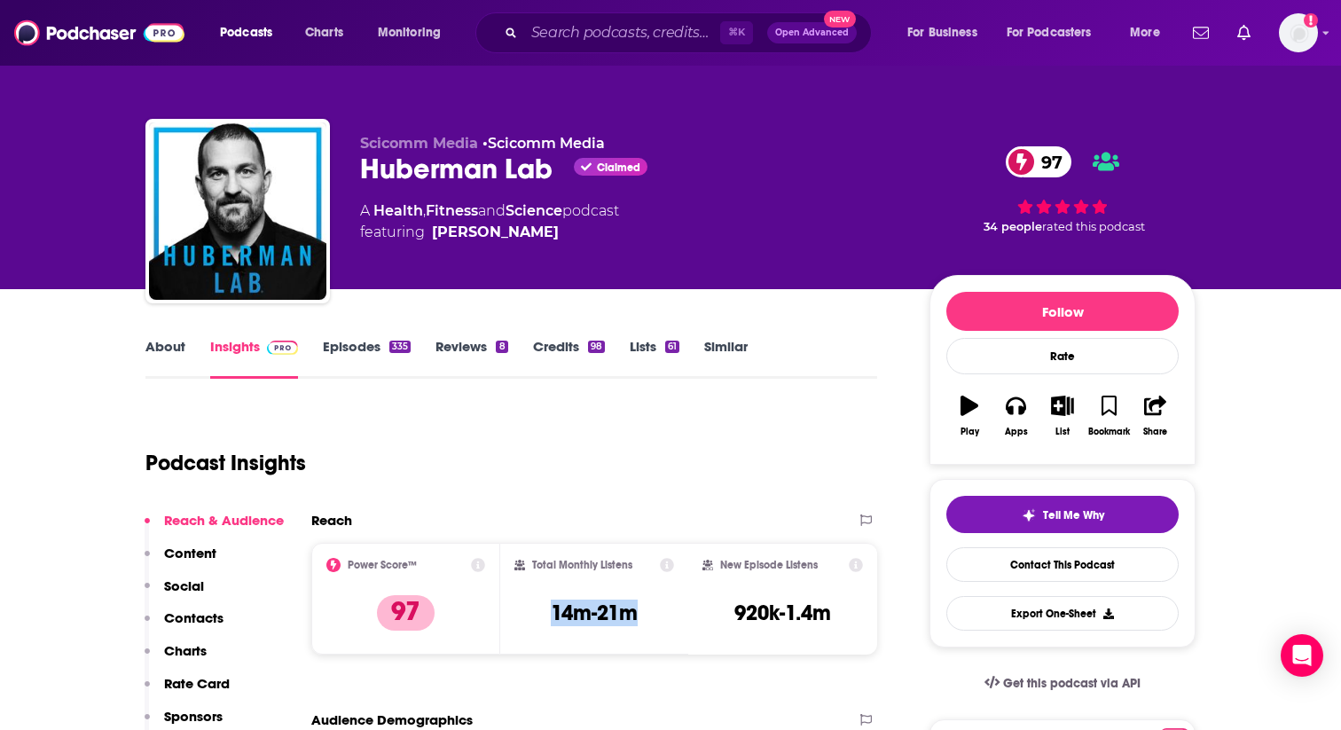
drag, startPoint x: 536, startPoint y: 617, endPoint x: 650, endPoint y: 617, distance: 114.4
click at [650, 617] on div "Total Monthly Listens 14m-21m" at bounding box center [595, 599] width 161 height 82
copy h3 "14m-21m"
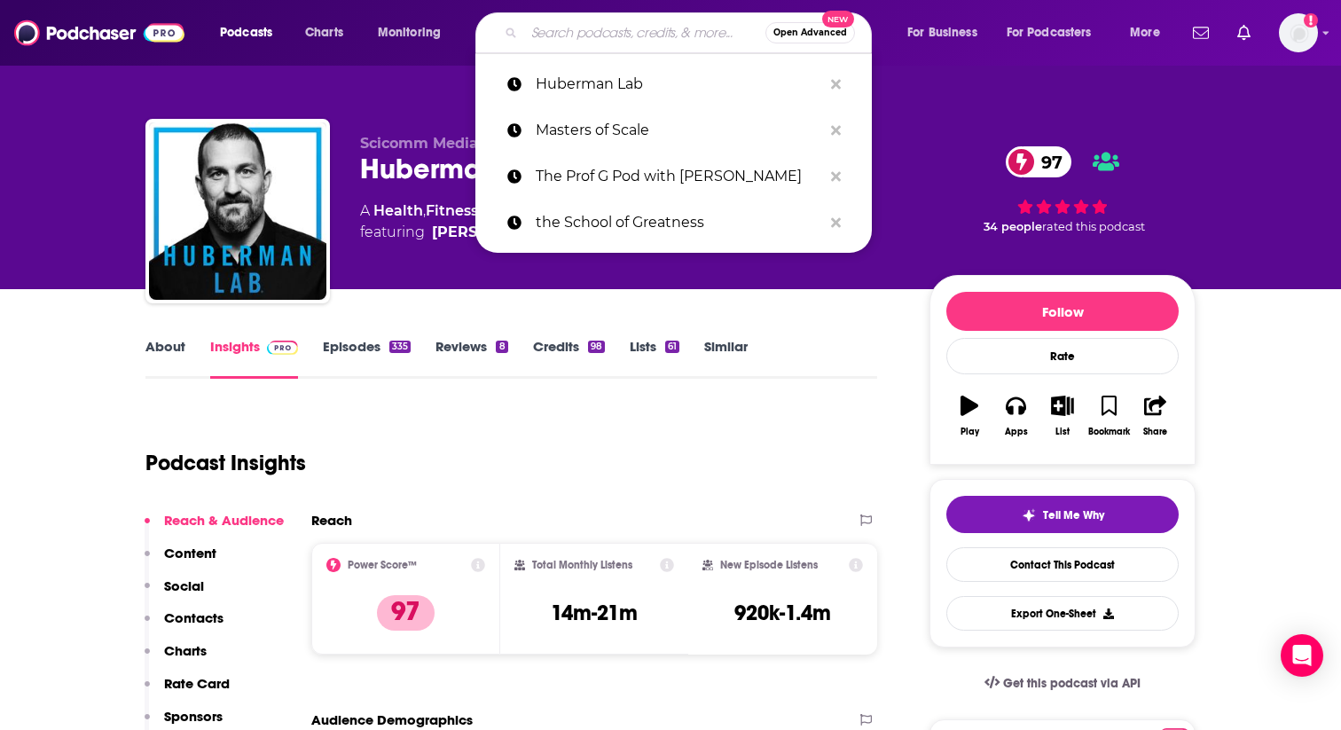
click at [584, 32] on input "Search podcasts, credits, & more..." at bounding box center [644, 33] width 241 height 28
paste input "Question Everything"
type input "Question Everything"
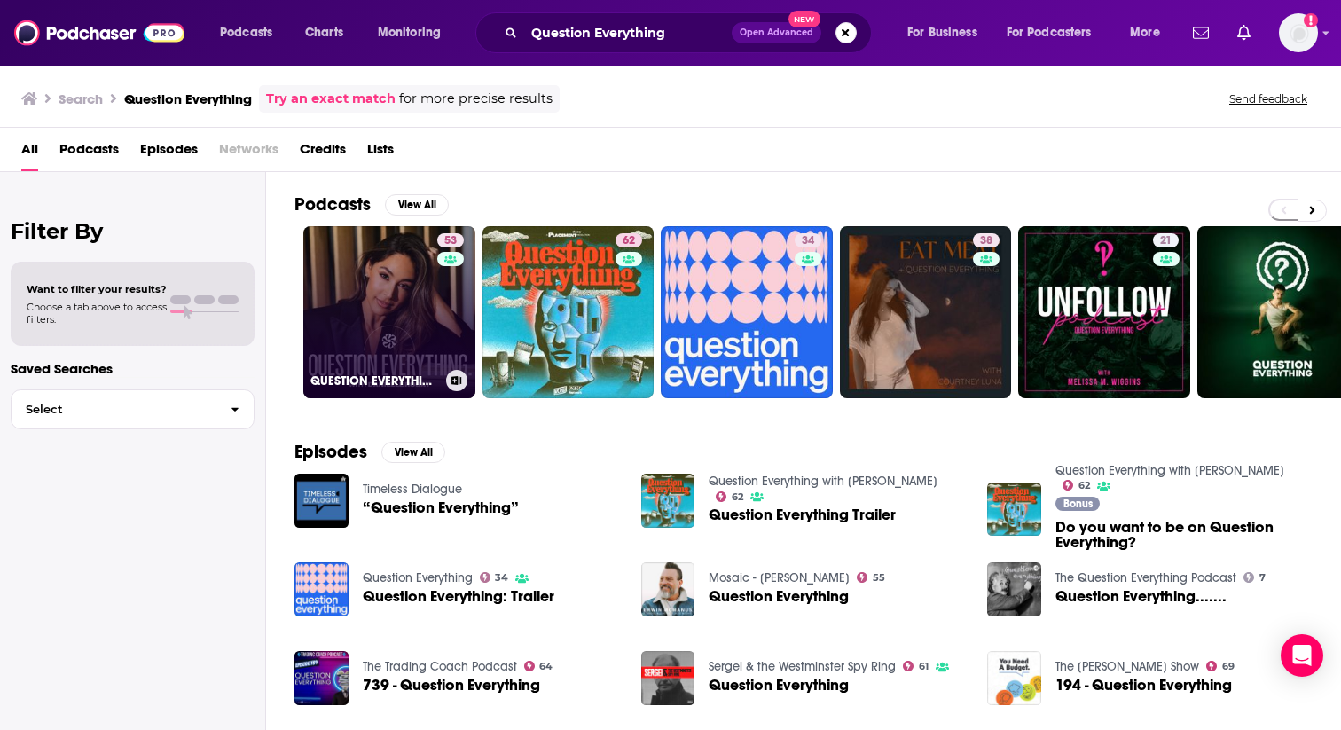
click at [394, 301] on link "53 QUESTION EVERYTHING" at bounding box center [389, 312] width 172 height 172
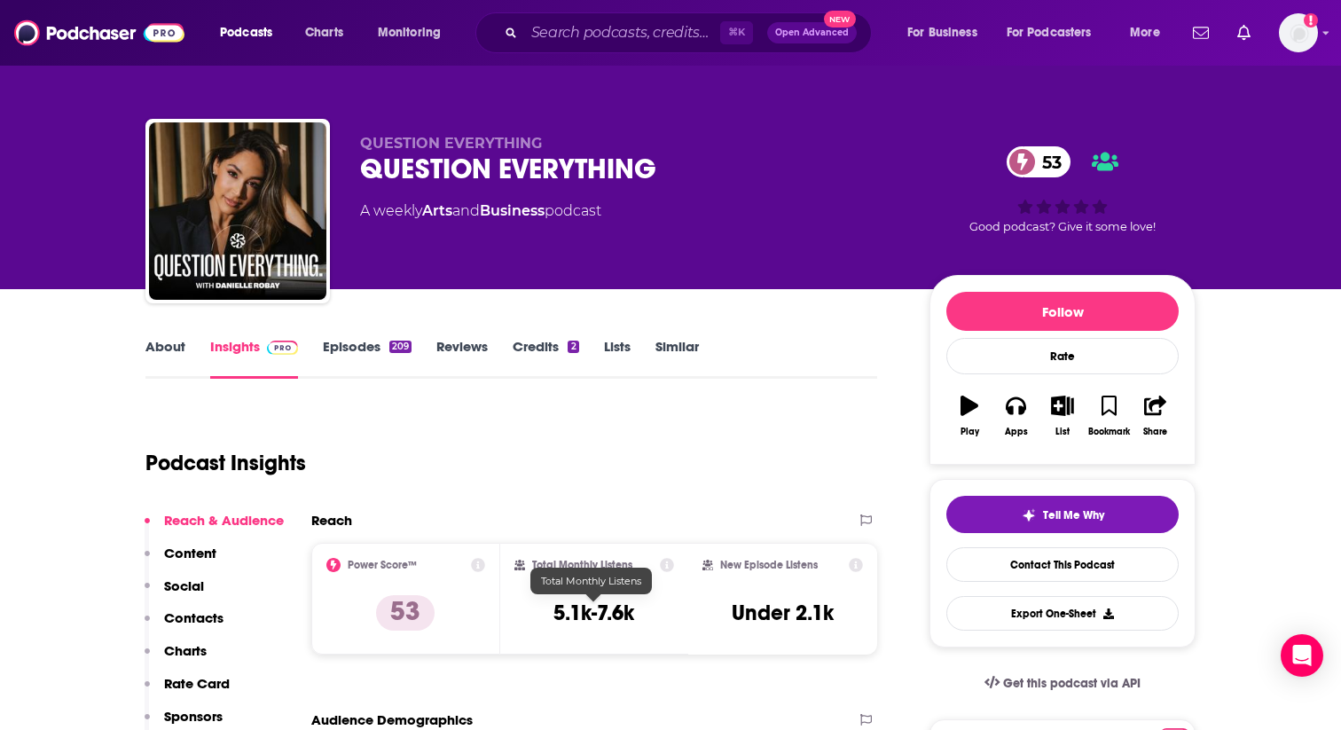
drag, startPoint x: 524, startPoint y: 608, endPoint x: 680, endPoint y: 608, distance: 155.3
click at [680, 608] on div "Total Monthly Listens 5.1k-7.6k" at bounding box center [594, 599] width 189 height 112
drag, startPoint x: 680, startPoint y: 608, endPoint x: 637, endPoint y: 611, distance: 42.7
click at [637, 611] on div "Total Monthly Listens 5.1k-7.6k" at bounding box center [594, 599] width 189 height 112
copy h3 "5.1k-7.6k"
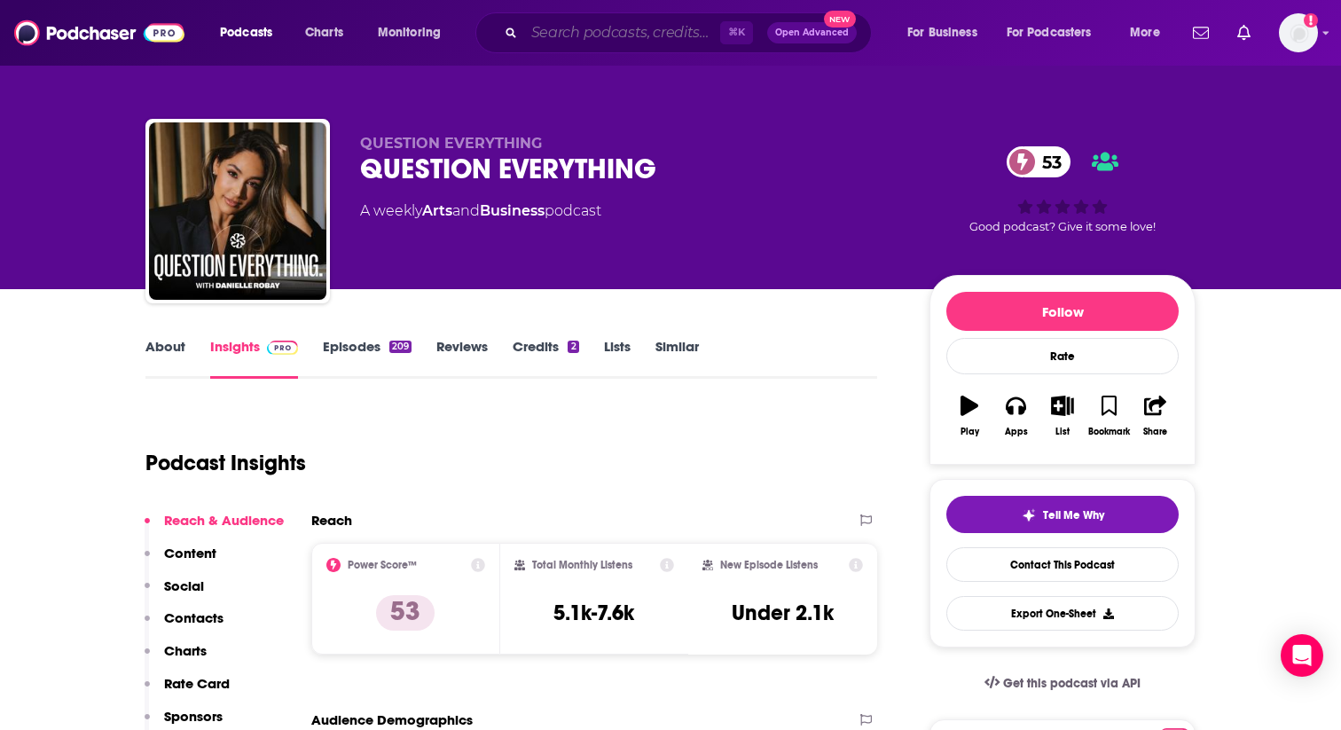
click at [577, 35] on input "Search podcasts, credits, & more..." at bounding box center [622, 33] width 196 height 28
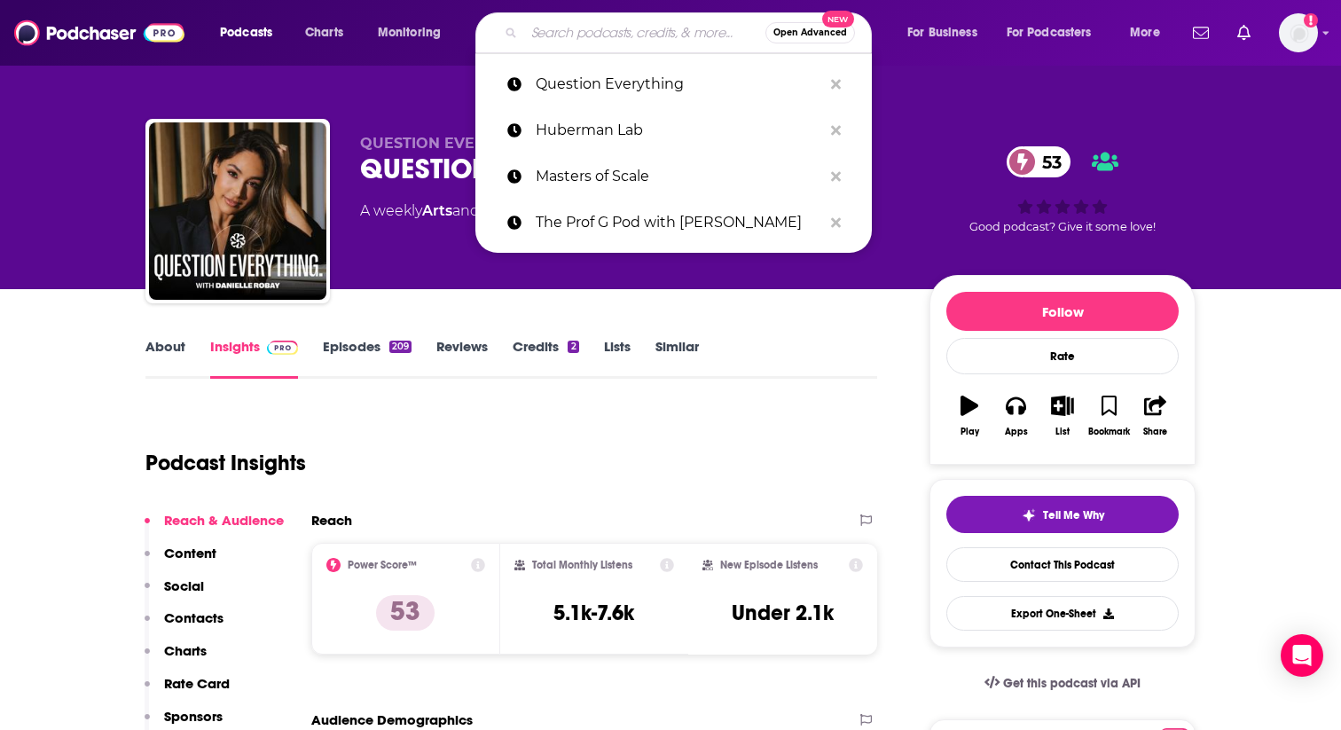
paste input "Innovation Forum"
type input "Innovation Forum"
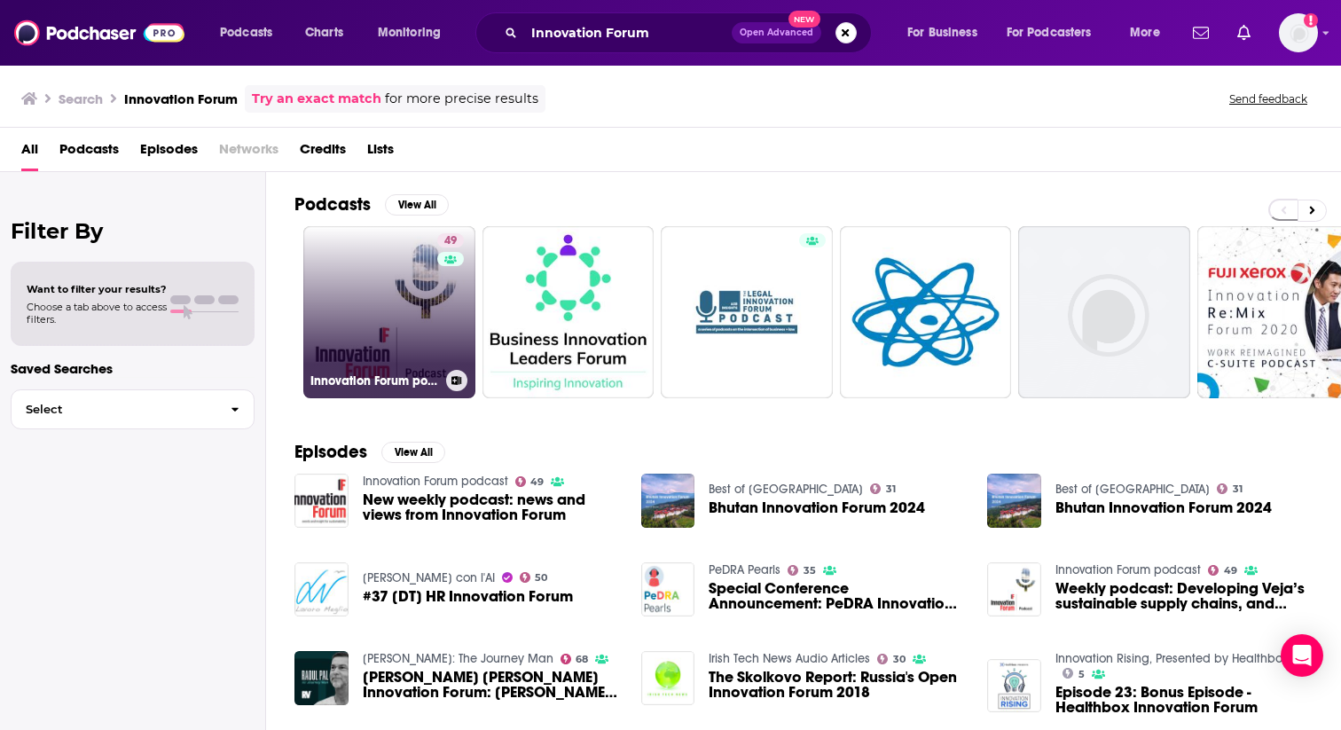
click at [350, 323] on link "49 Innovation Forum podcast" at bounding box center [389, 312] width 172 height 172
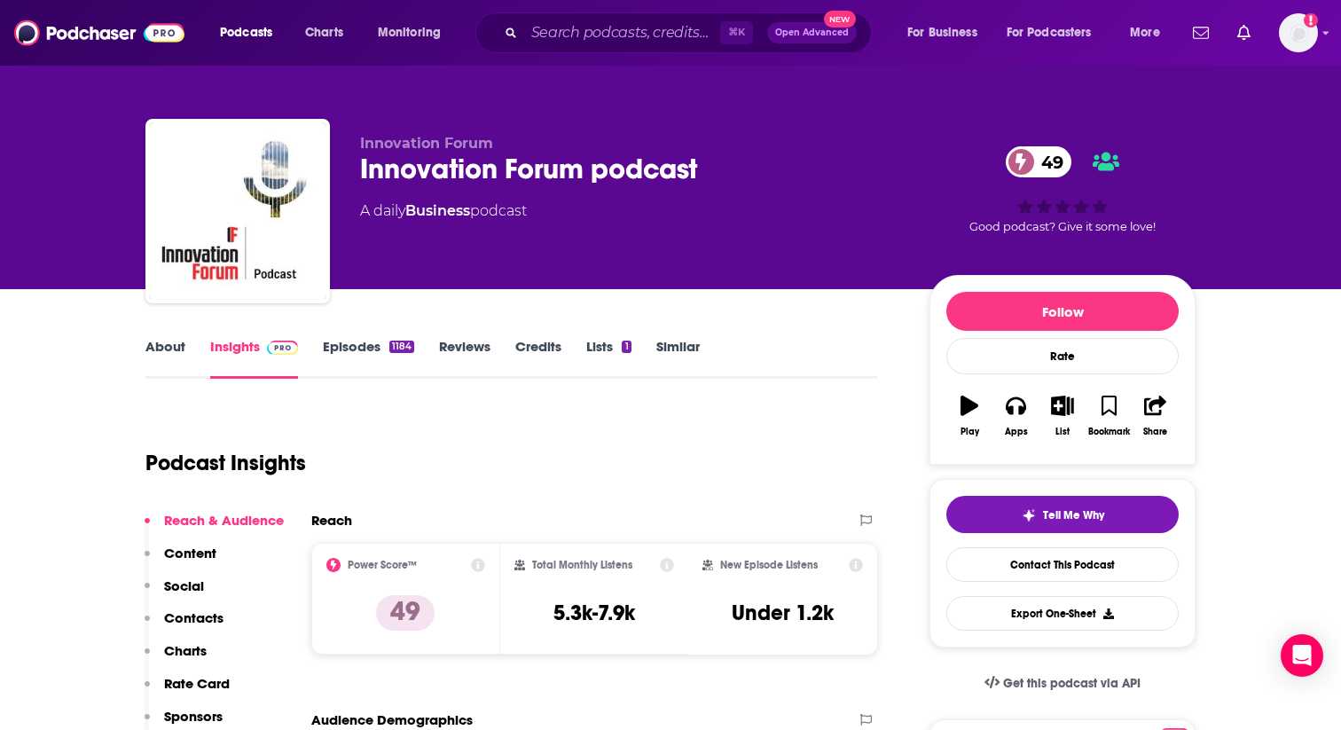
drag, startPoint x: 517, startPoint y: 607, endPoint x: 663, endPoint y: 608, distance: 145.5
click at [663, 608] on div "Total Monthly Listens 5.3k-7.9k" at bounding box center [595, 599] width 161 height 82
drag, startPoint x: 663, startPoint y: 608, endPoint x: 542, endPoint y: 608, distance: 120.7
click at [542, 608] on div "Total Monthly Listens 5.3k-7.9k" at bounding box center [595, 599] width 161 height 82
copy h3 "5.3k-7.9k"
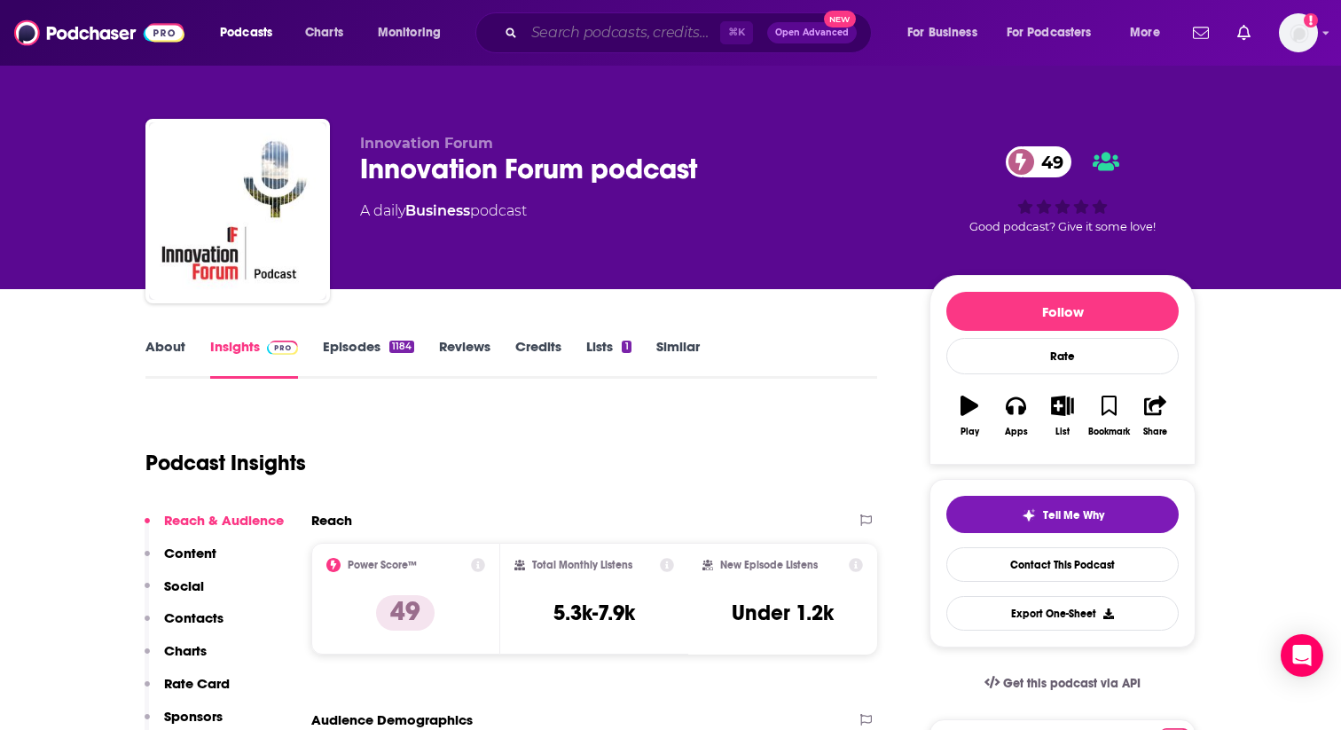
click at [584, 32] on input "Search podcasts, credits, & more..." at bounding box center [622, 33] width 196 height 28
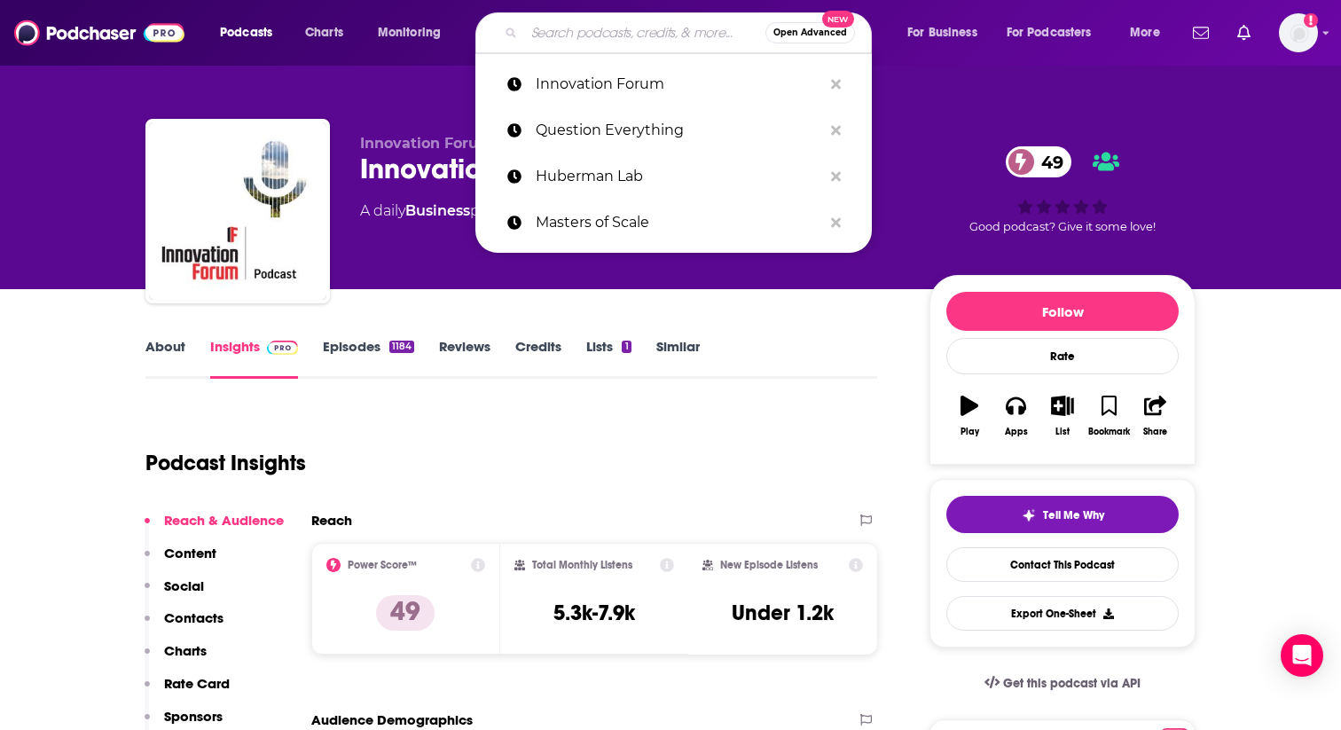
paste input "Founders w/ [PERSON_NAME]"
type input "Founders w/ [PERSON_NAME]"
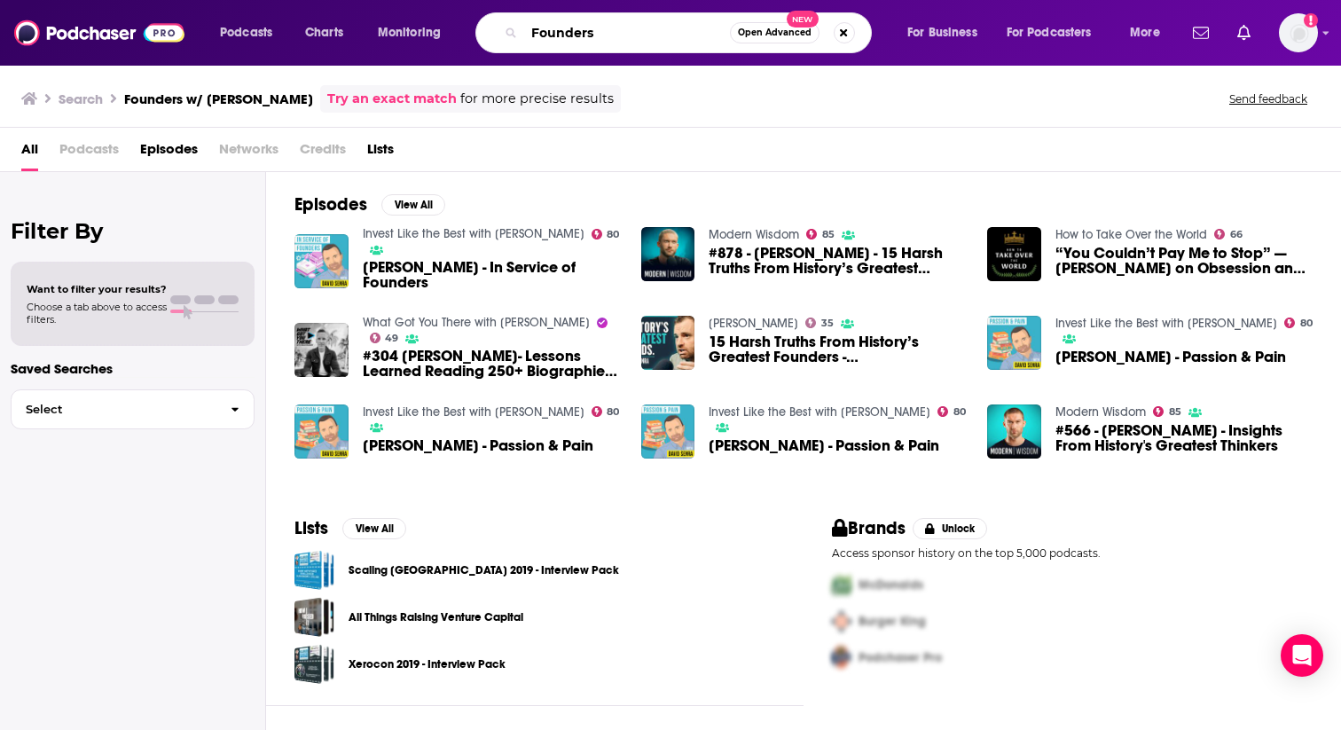
drag, startPoint x: 596, startPoint y: 34, endPoint x: 707, endPoint y: 34, distance: 110.9
click at [707, 34] on input "Founders" at bounding box center [627, 33] width 206 height 28
type input "Founders"
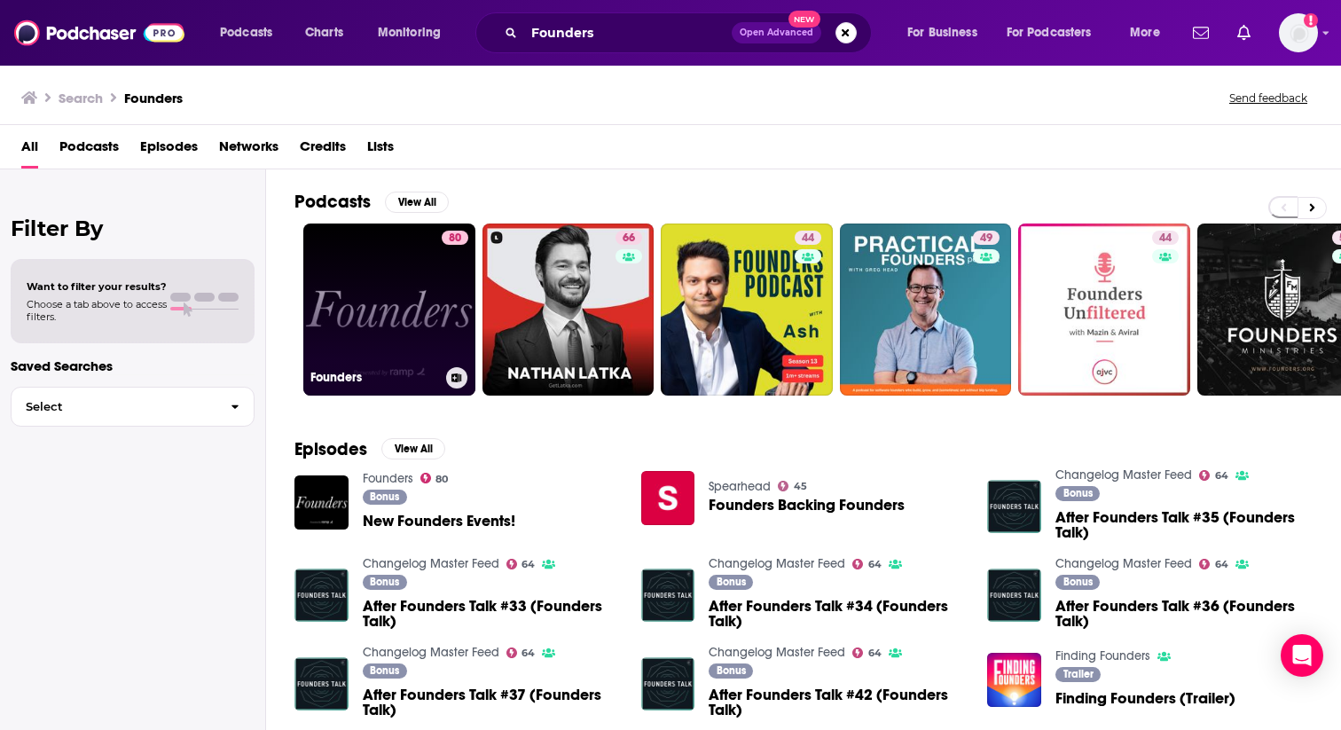
click at [375, 271] on link "80 Founders" at bounding box center [389, 310] width 172 height 172
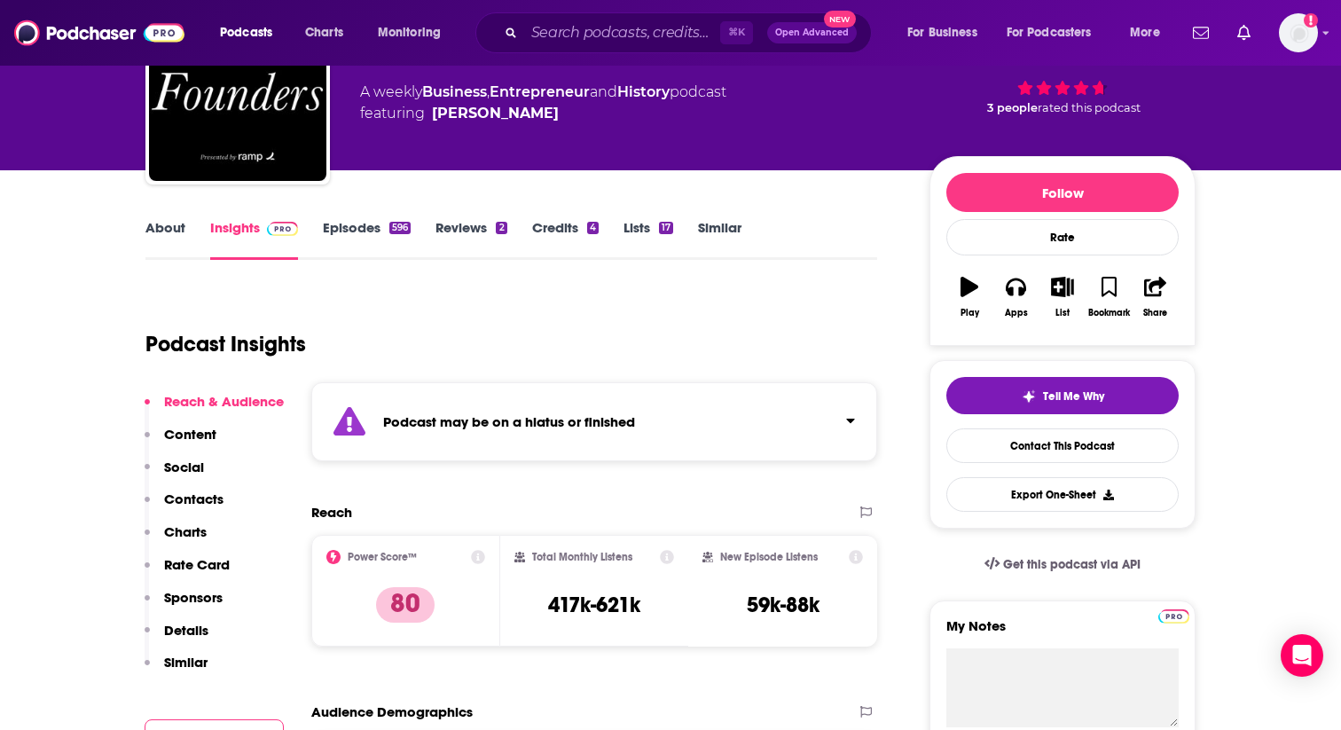
scroll to position [126, 0]
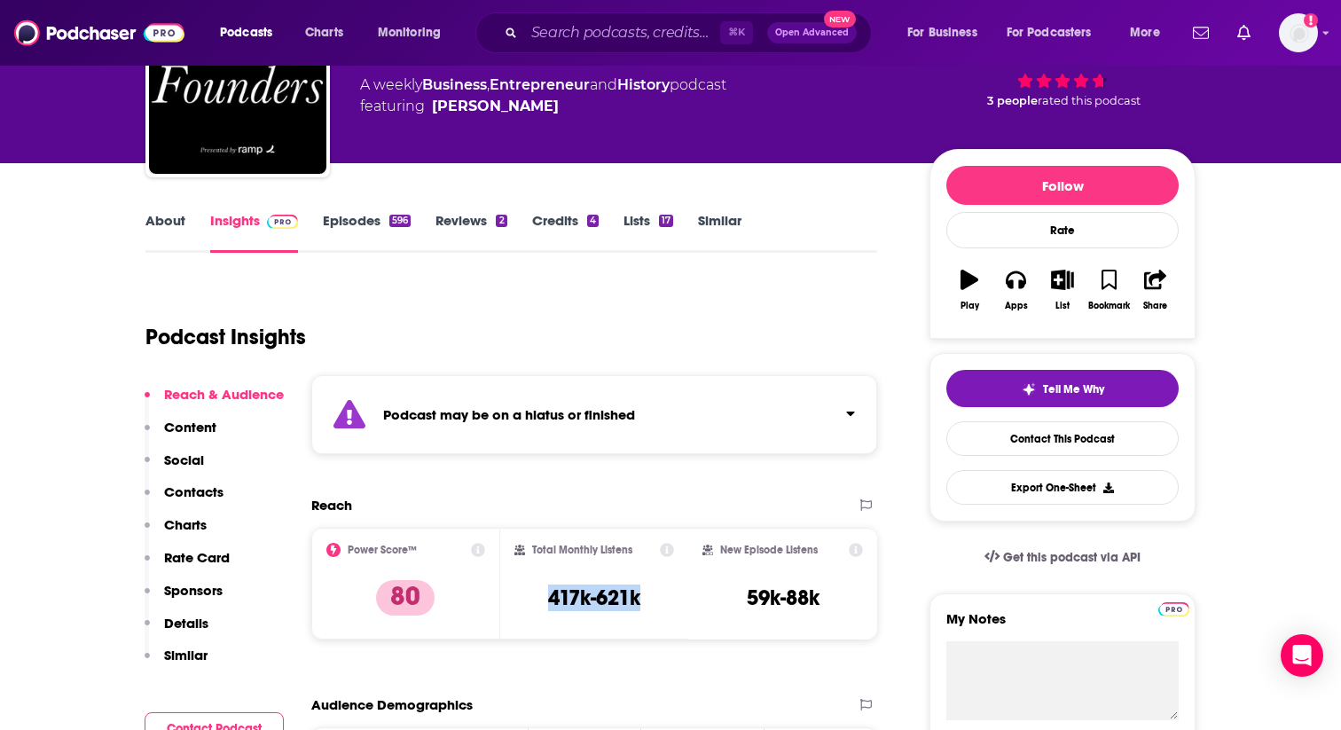
drag, startPoint x: 537, startPoint y: 592, endPoint x: 668, endPoint y: 591, distance: 131.3
click at [668, 591] on div "Total Monthly Listens 417k-621k" at bounding box center [595, 584] width 161 height 82
click at [579, 424] on div "Podcast may be on a hiatus or finished" at bounding box center [594, 414] width 566 height 79
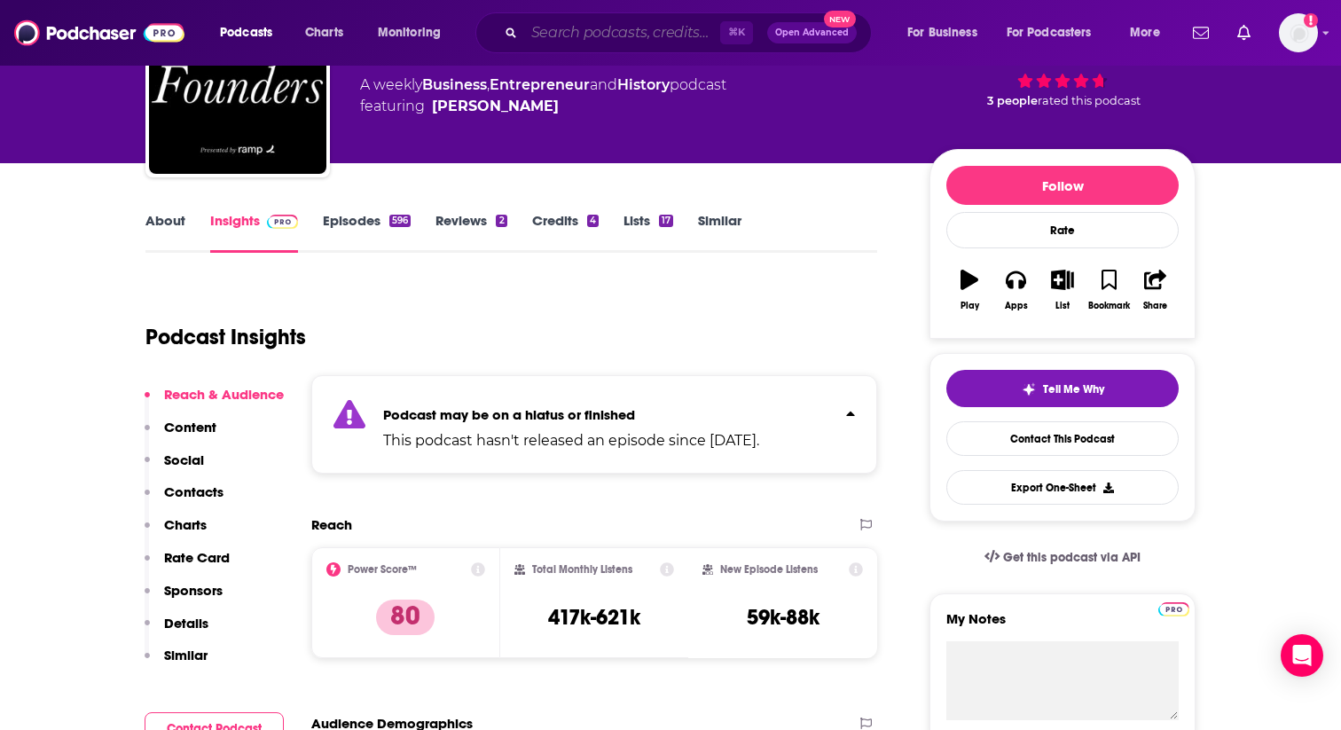
click at [586, 36] on input "Search podcasts, credits, & more..." at bounding box center [622, 33] width 196 height 28
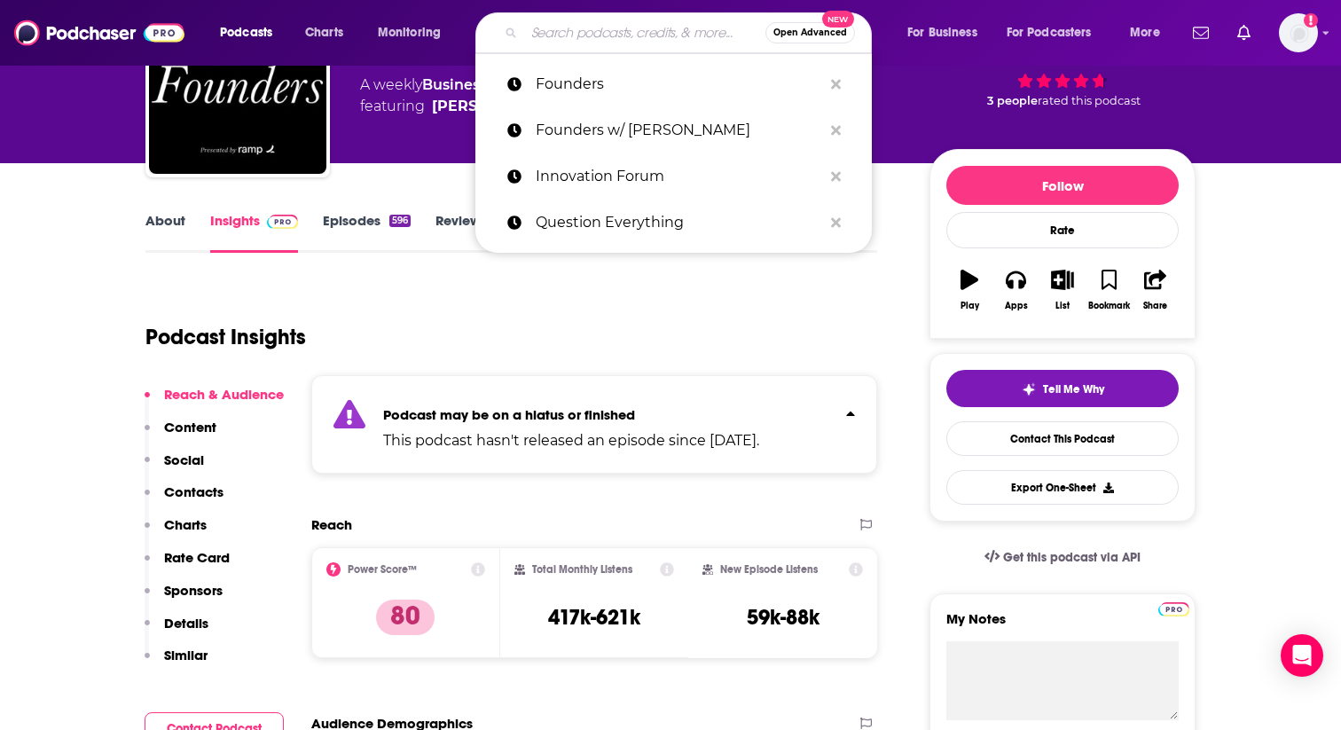
paste input "The Energy Gang"
type input "The Energy Gang"
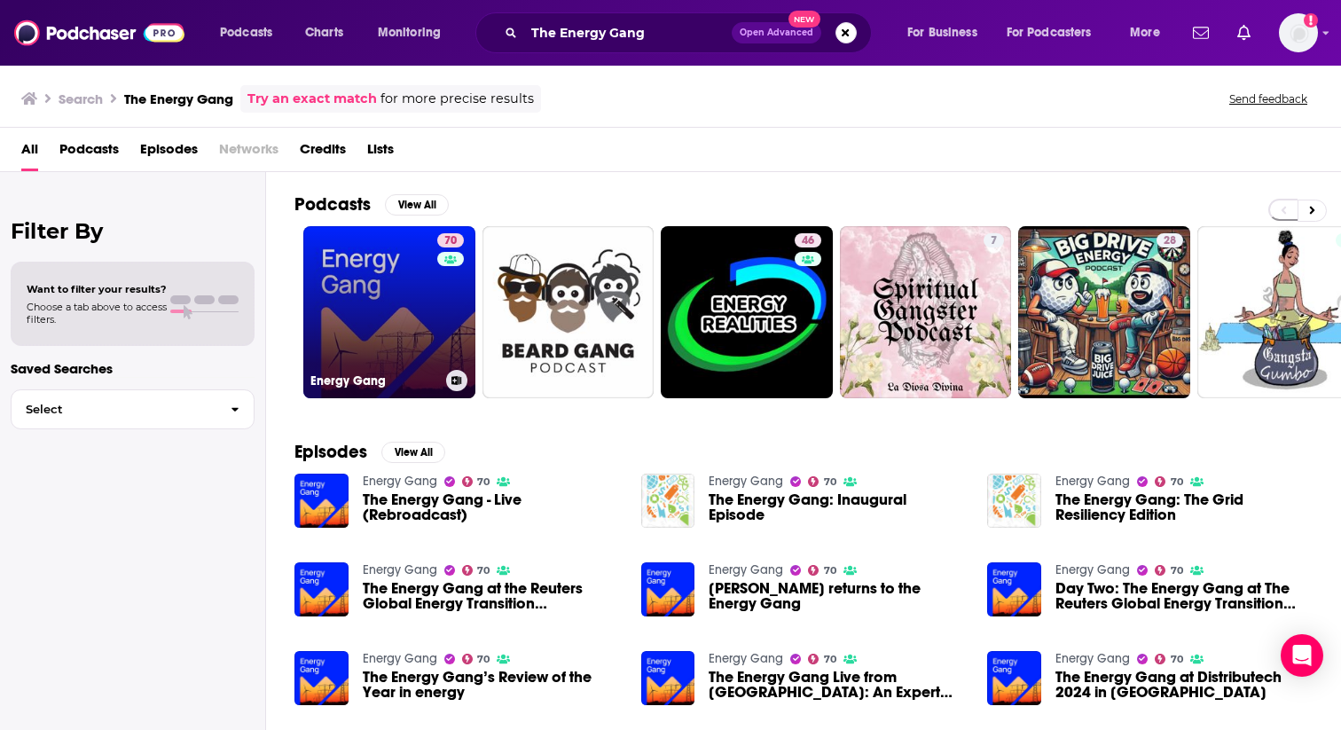
click at [366, 322] on link "70 Energy Gang" at bounding box center [389, 312] width 172 height 172
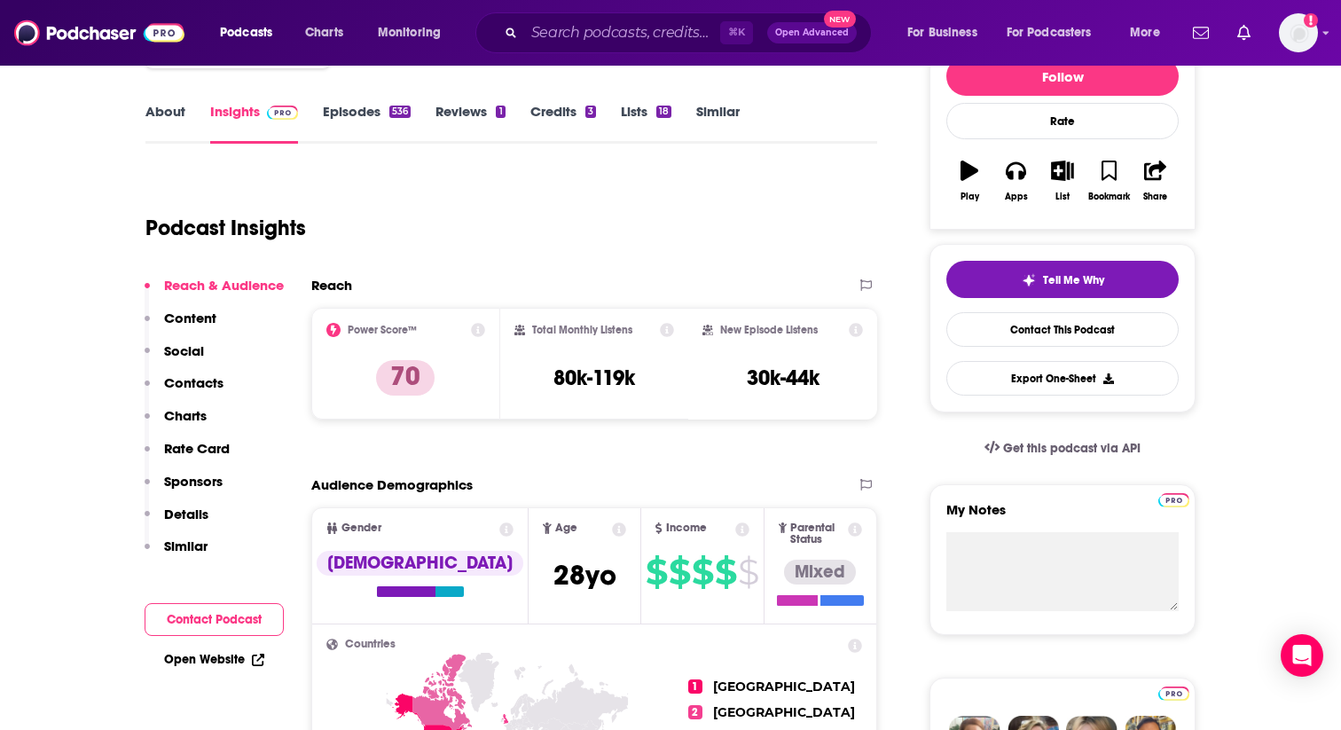
scroll to position [240, 0]
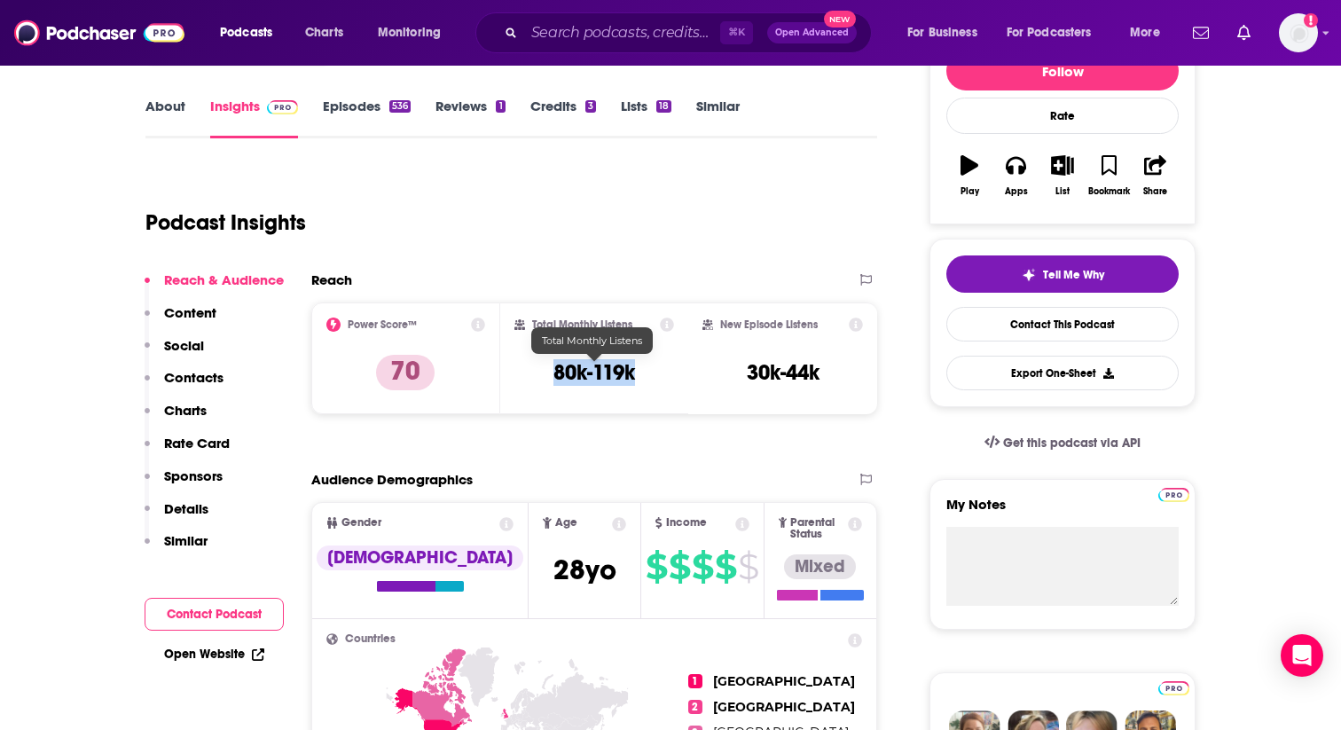
drag, startPoint x: 530, startPoint y: 379, endPoint x: 658, endPoint y: 379, distance: 128.6
click at [658, 379] on div "Total Monthly Listens 80k-119k" at bounding box center [595, 359] width 161 height 82
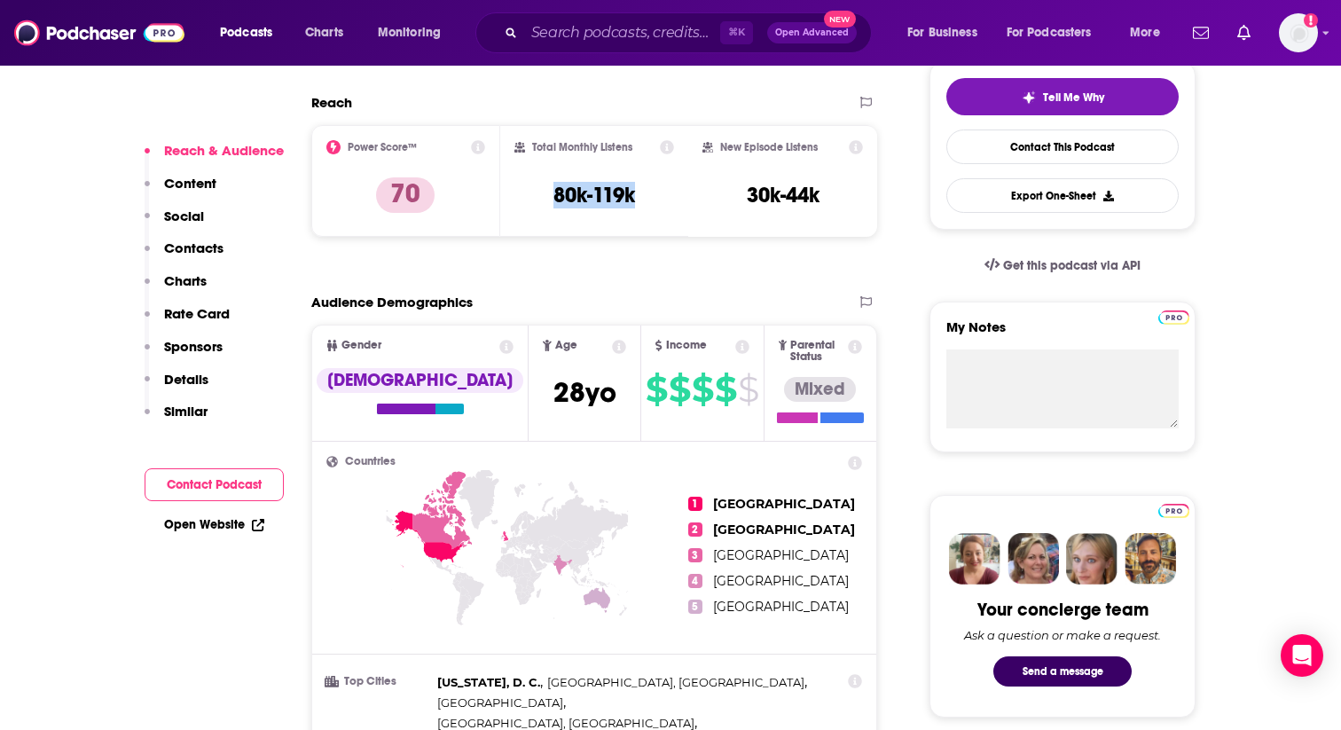
scroll to position [0, 0]
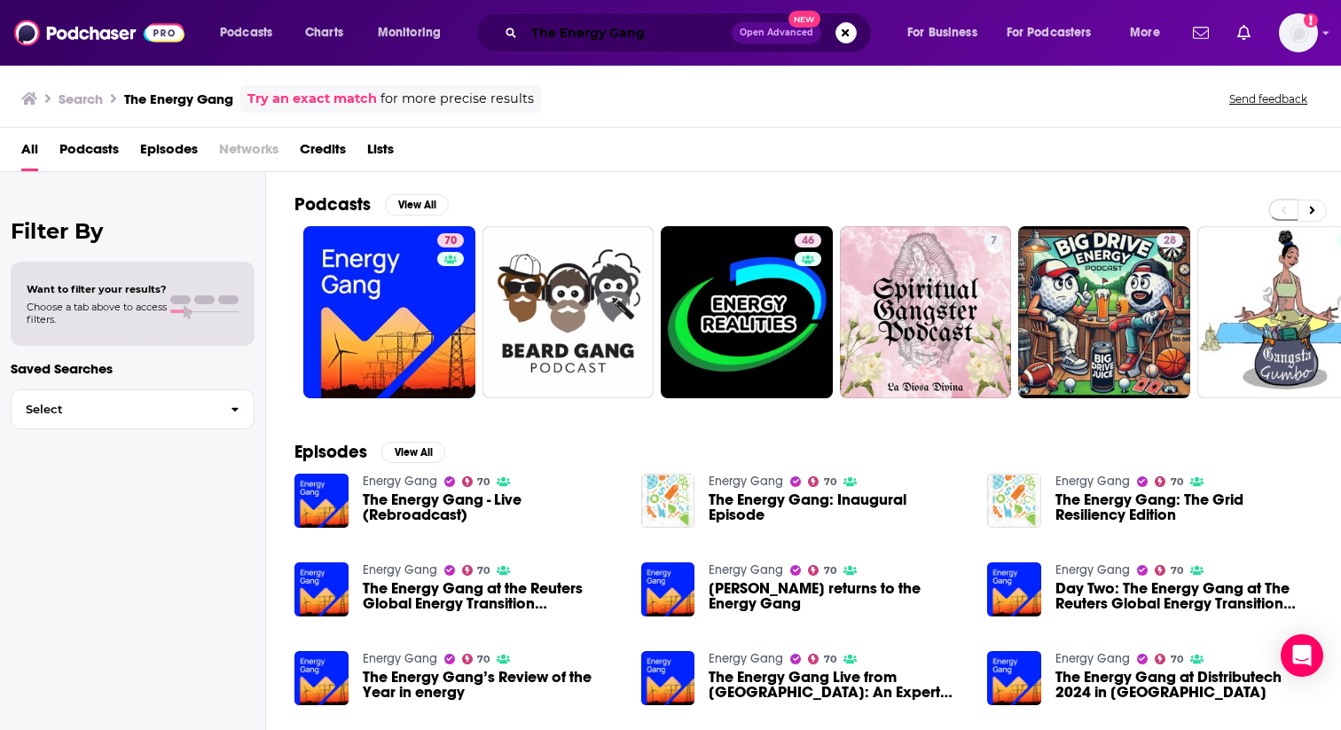
click at [601, 35] on input "The Energy Gang" at bounding box center [628, 33] width 208 height 28
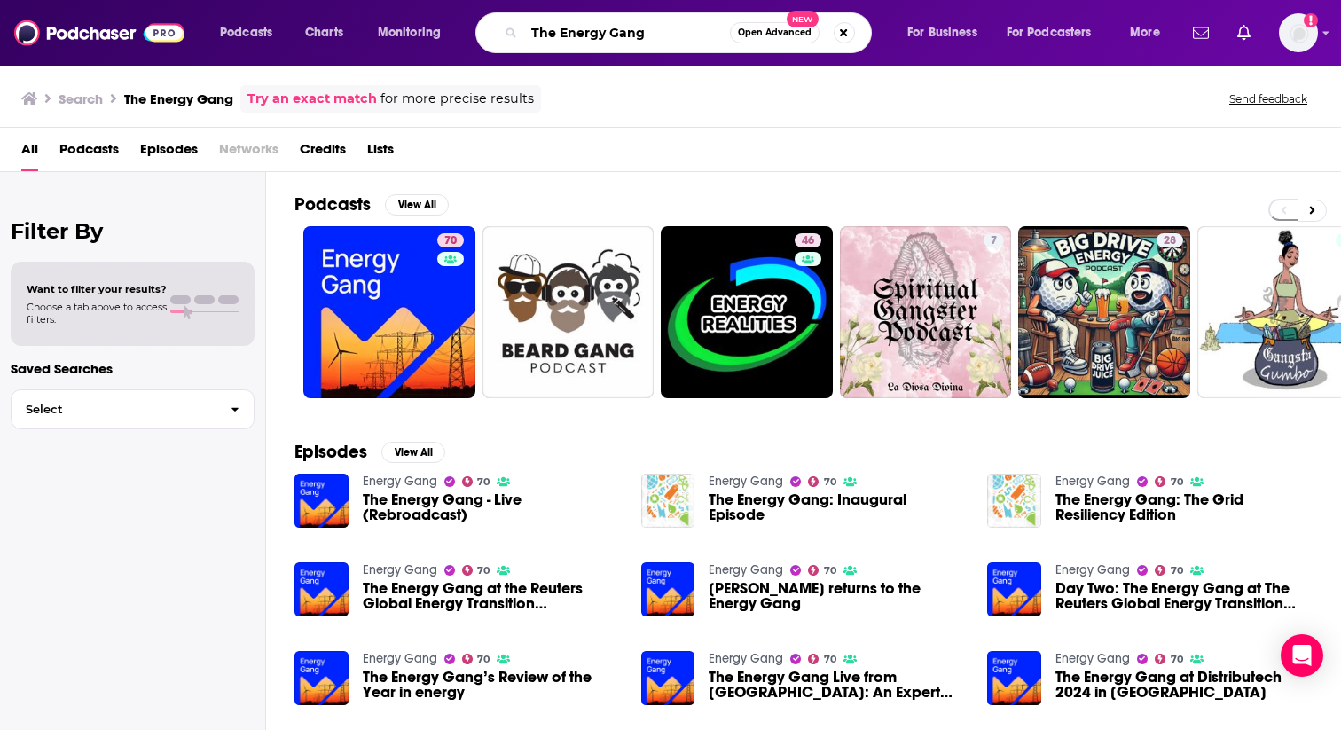
paste input "Water Values Podcast"
type input "The Water Values Podcast"
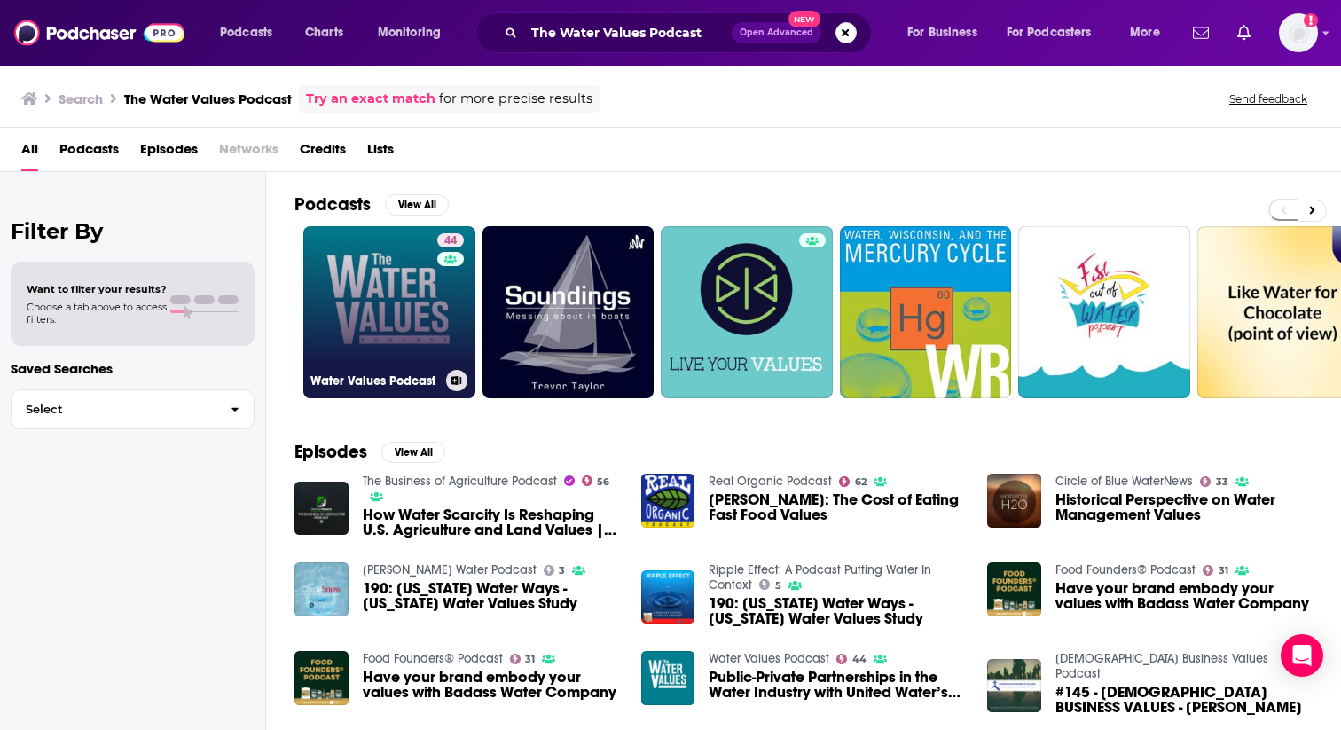
click at [425, 364] on link "44 Water Values Podcast" at bounding box center [389, 312] width 172 height 172
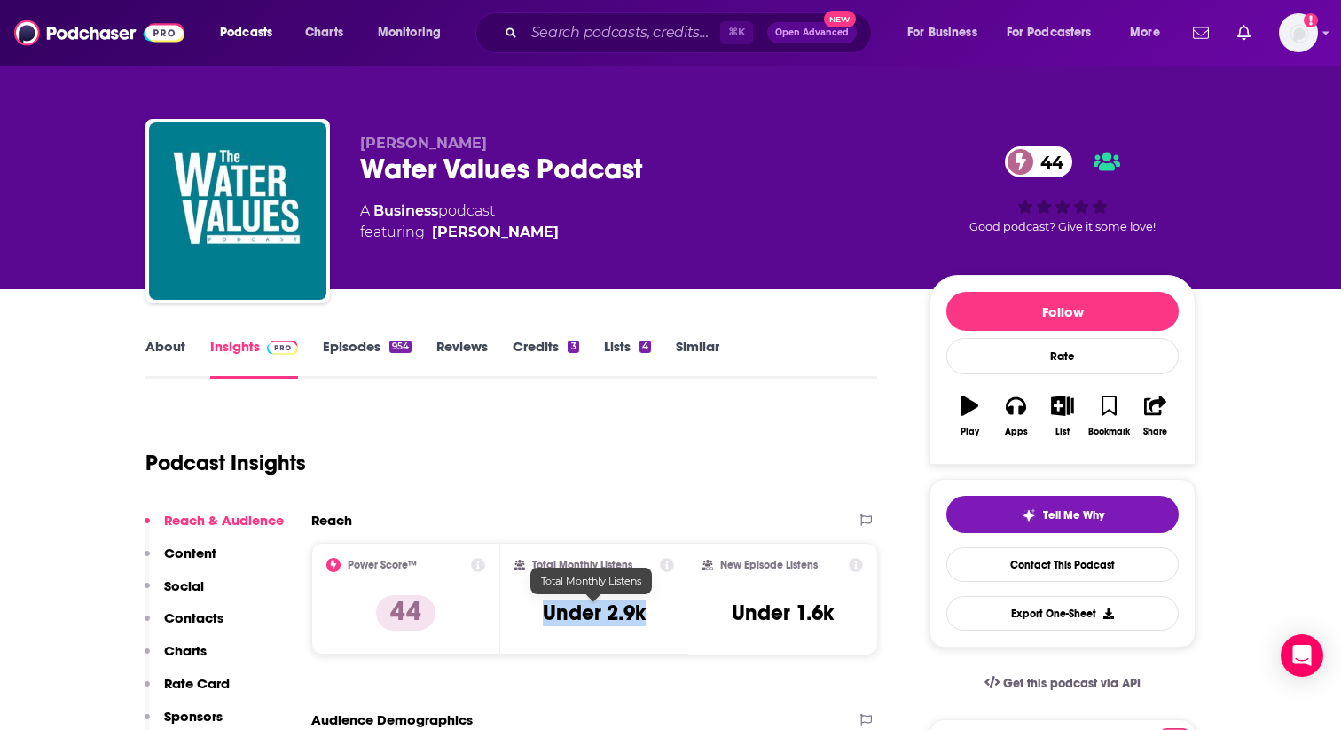
drag, startPoint x: 538, startPoint y: 608, endPoint x: 680, endPoint y: 606, distance: 142.0
click at [680, 606] on div "Total Monthly Listens Under 2.9k" at bounding box center [594, 599] width 189 height 112
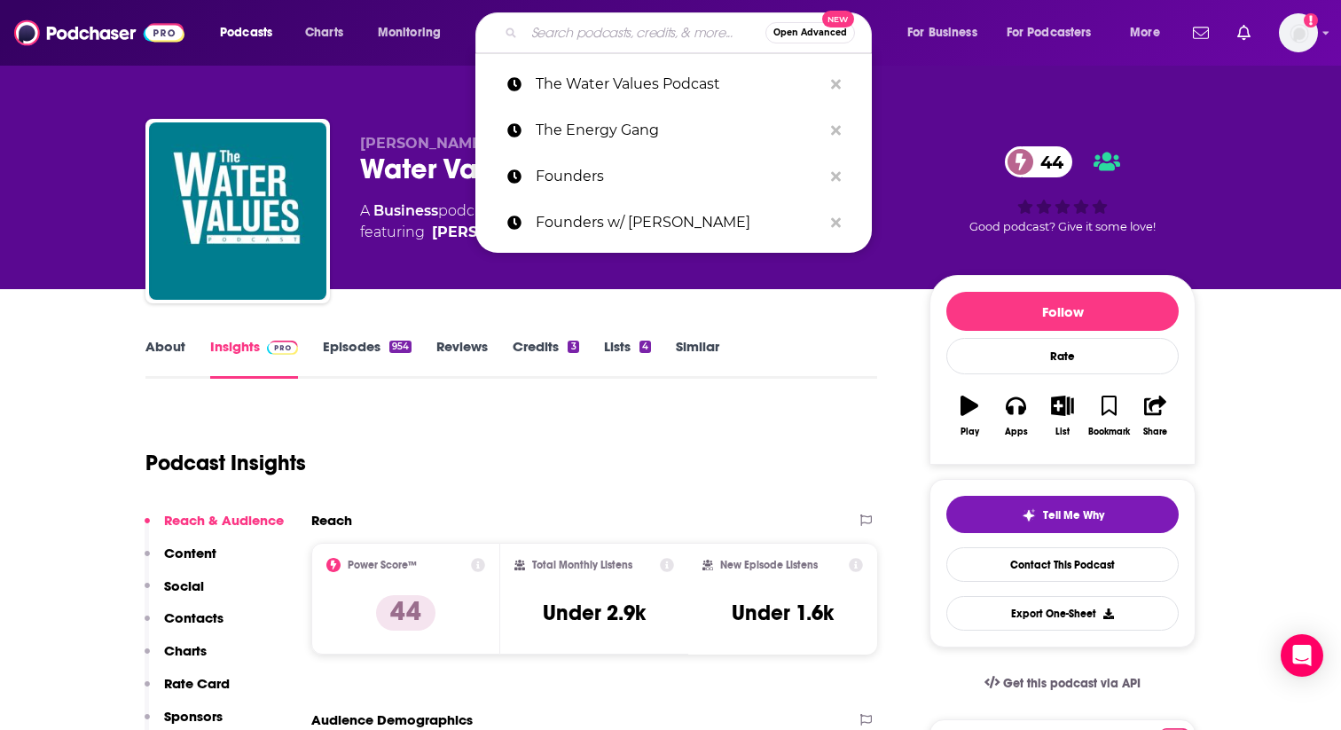
click at [597, 39] on input "Search podcasts, credits, & more..." at bounding box center [644, 33] width 241 height 28
paste input "The Modern Customer Podcast"
type input "The Modern Customer Podcast"
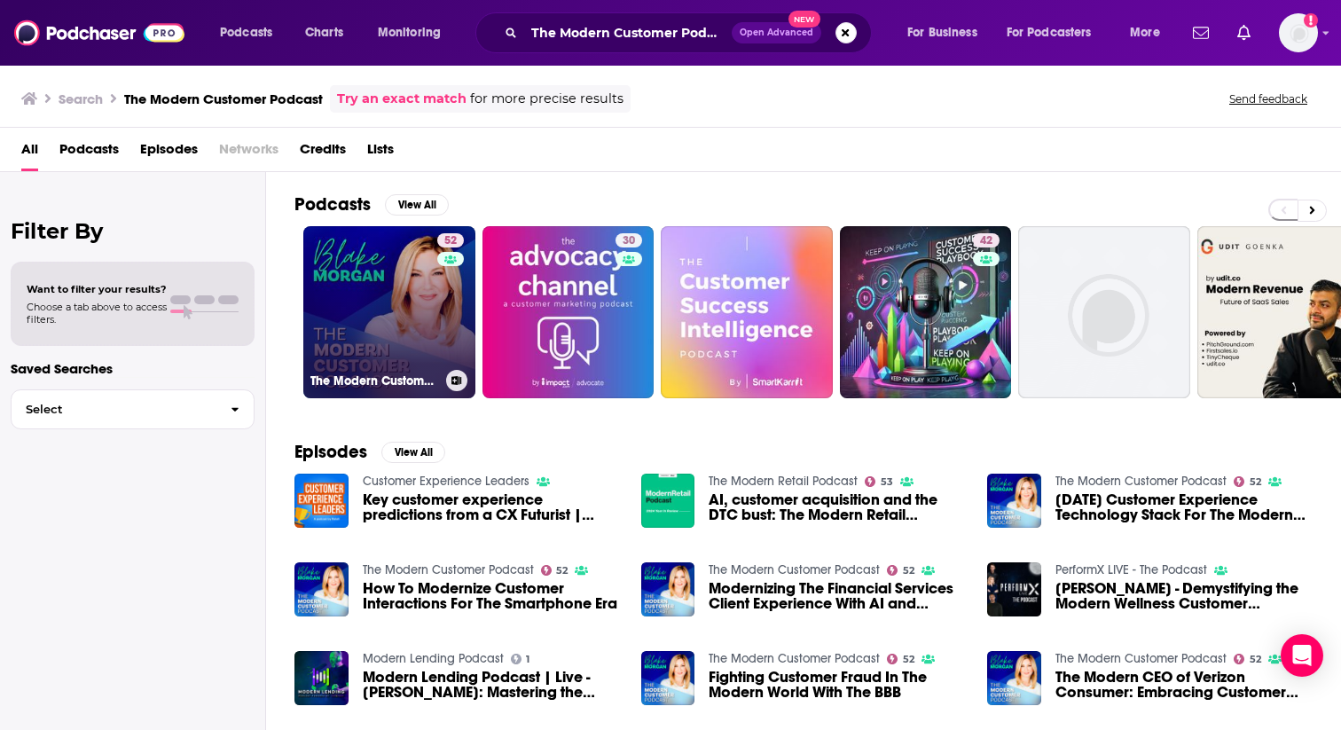
click at [342, 294] on link "52 The Modern Customer Podcast" at bounding box center [389, 312] width 172 height 172
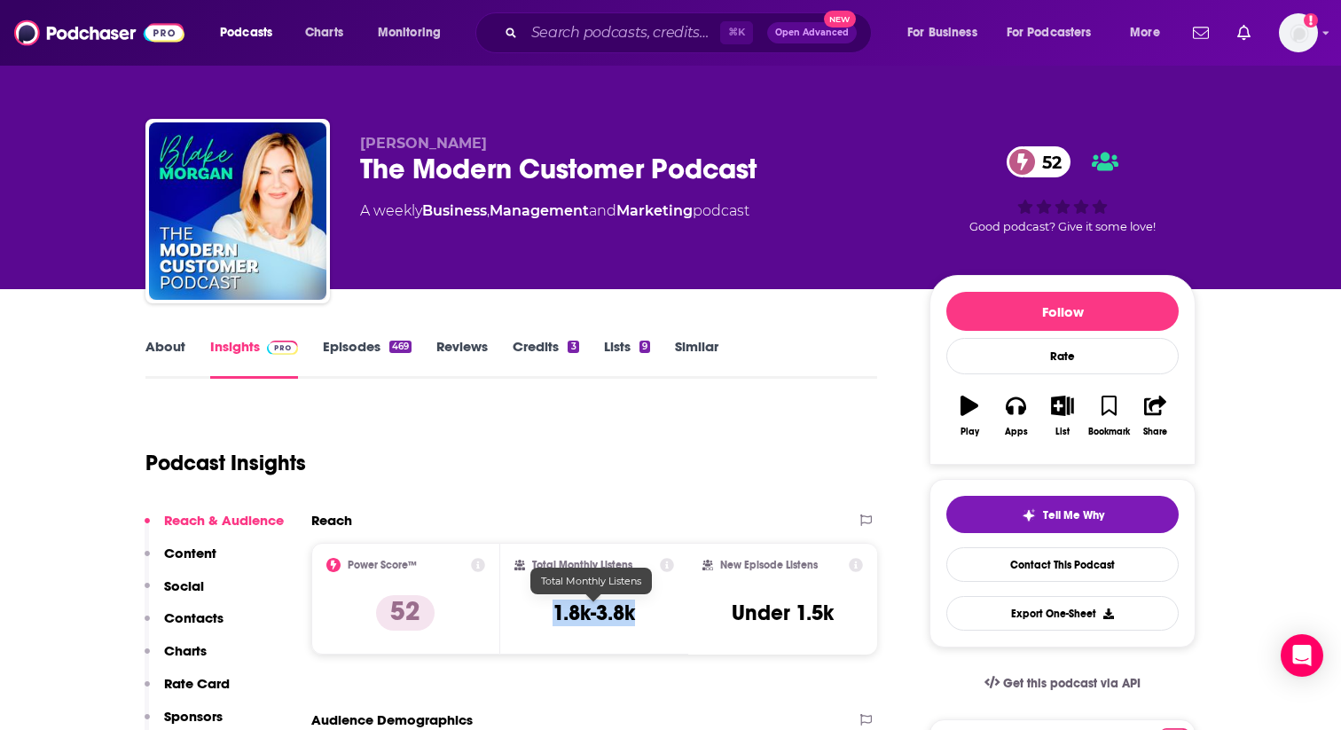
drag, startPoint x: 539, startPoint y: 614, endPoint x: 655, endPoint y: 614, distance: 115.3
click at [655, 614] on div "Total Monthly Listens 1.8k-3.8k" at bounding box center [595, 599] width 161 height 82
click at [567, 32] on input "Search podcasts, credits, & more..." at bounding box center [622, 33] width 196 height 28
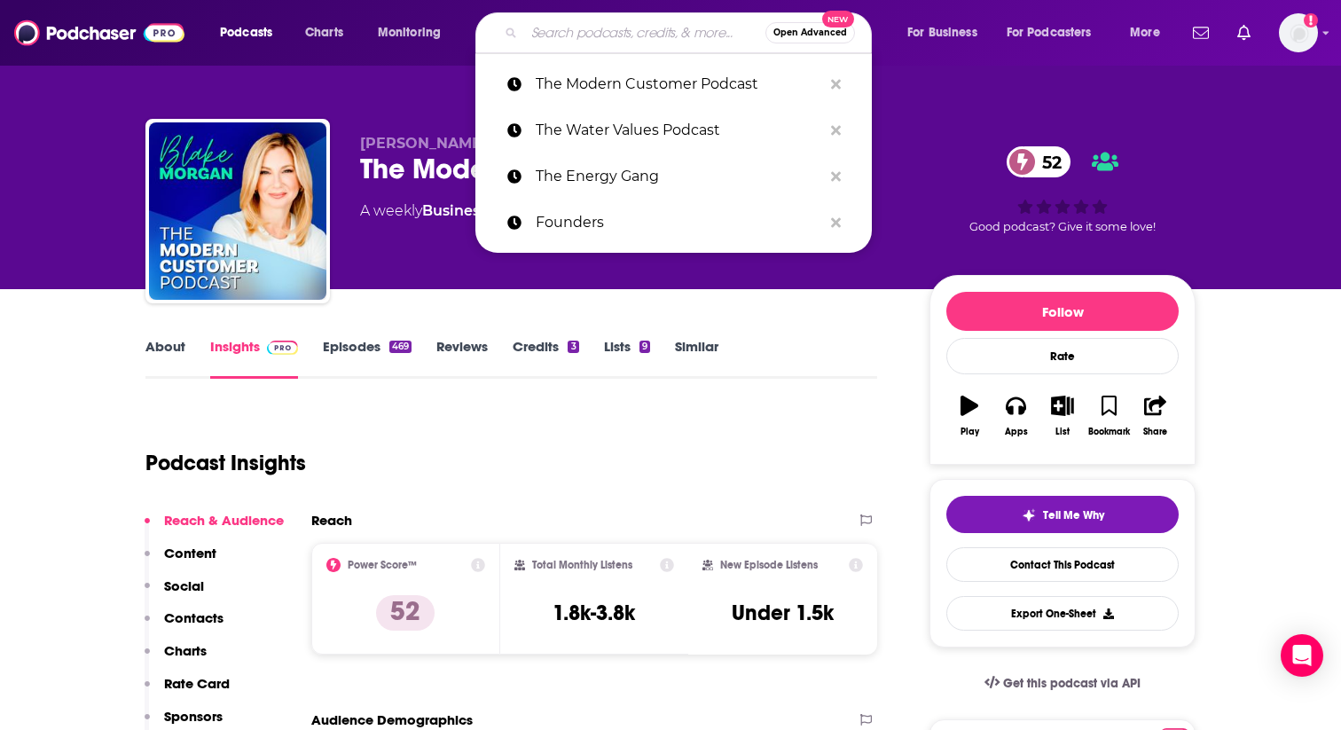
paste input "Democracy Now Podcast"
type input "Democracy Now Podcast"
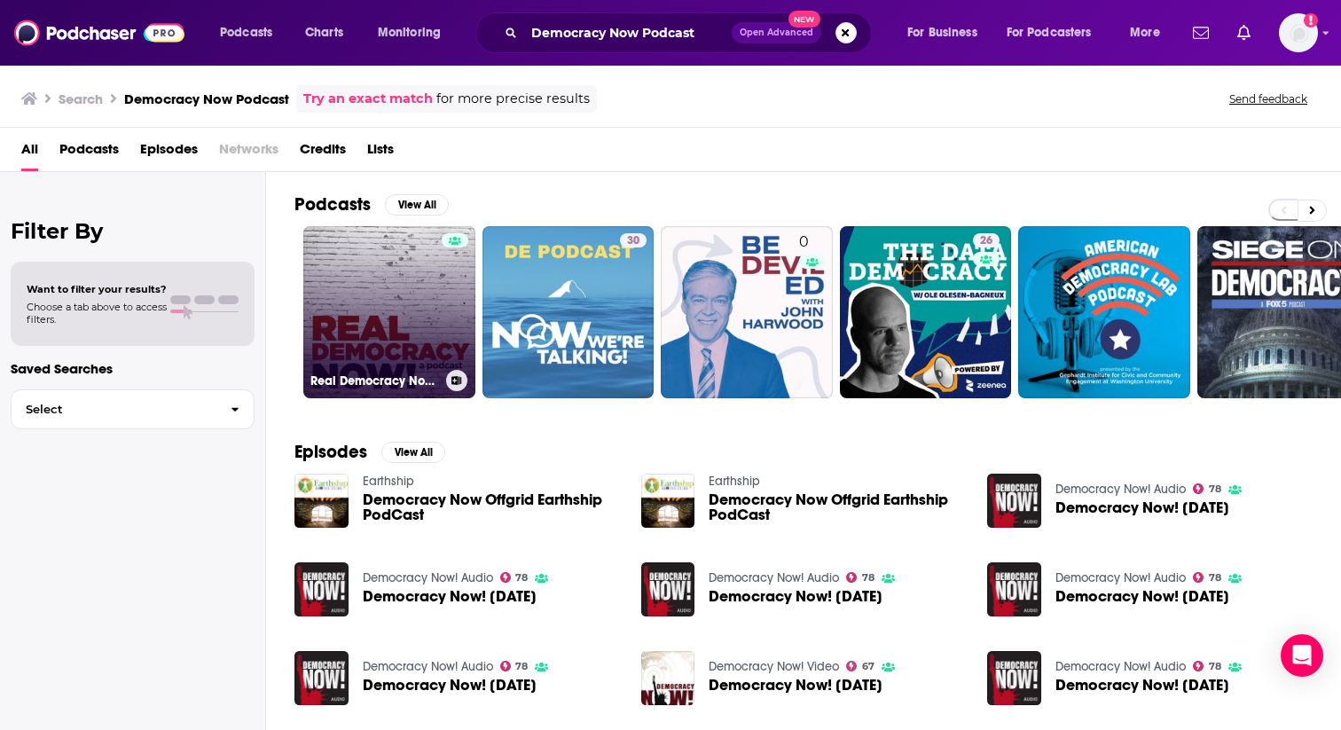
click at [344, 331] on link "Real Democracy Now! a podcast" at bounding box center [389, 312] width 172 height 172
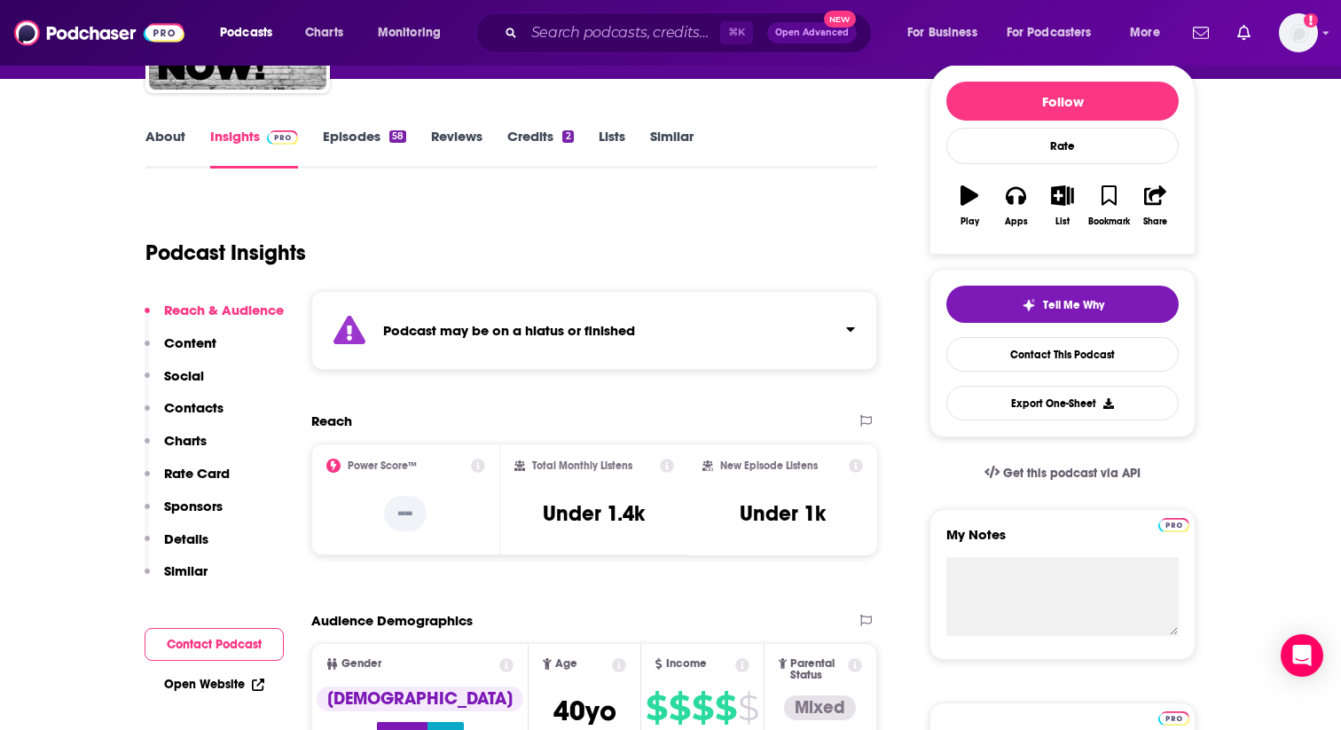
scroll to position [223, 0]
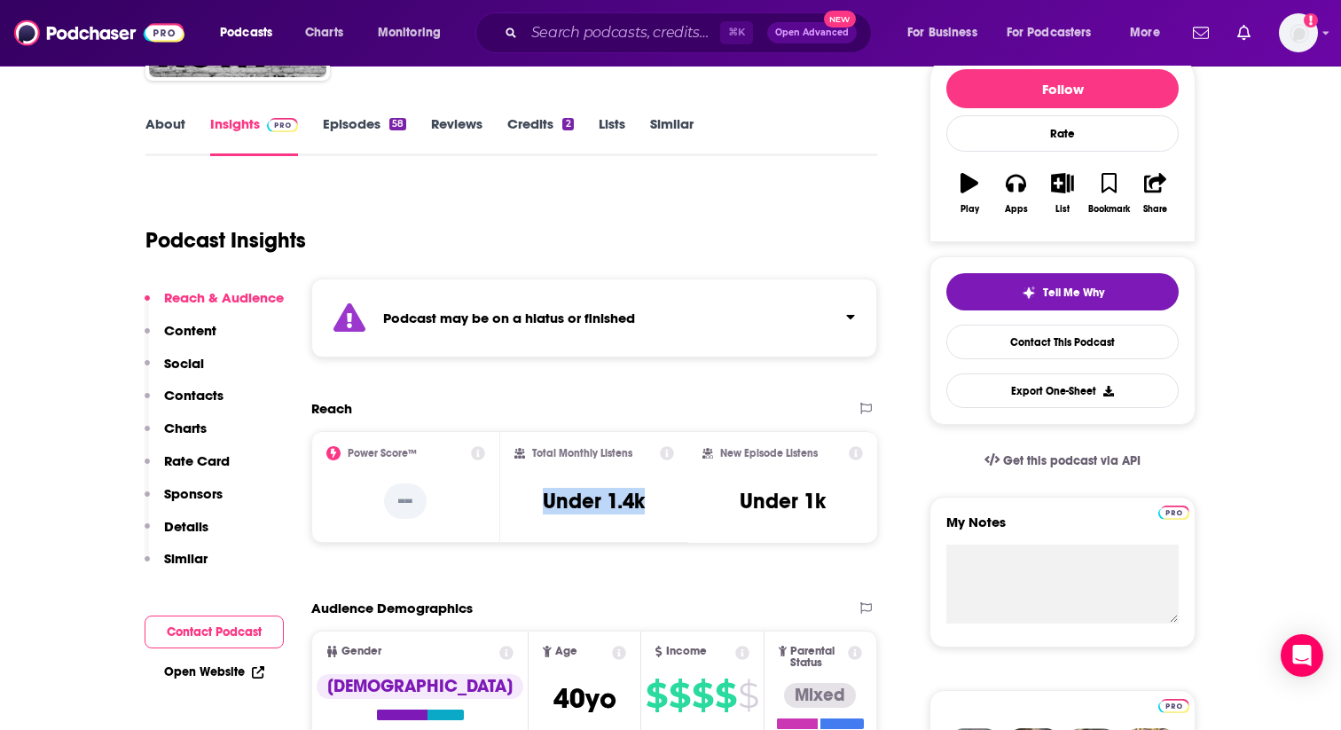
drag, startPoint x: 529, startPoint y: 502, endPoint x: 680, endPoint y: 502, distance: 150.8
click at [680, 502] on div "Total Monthly Listens Under 1.4k" at bounding box center [594, 487] width 189 height 112
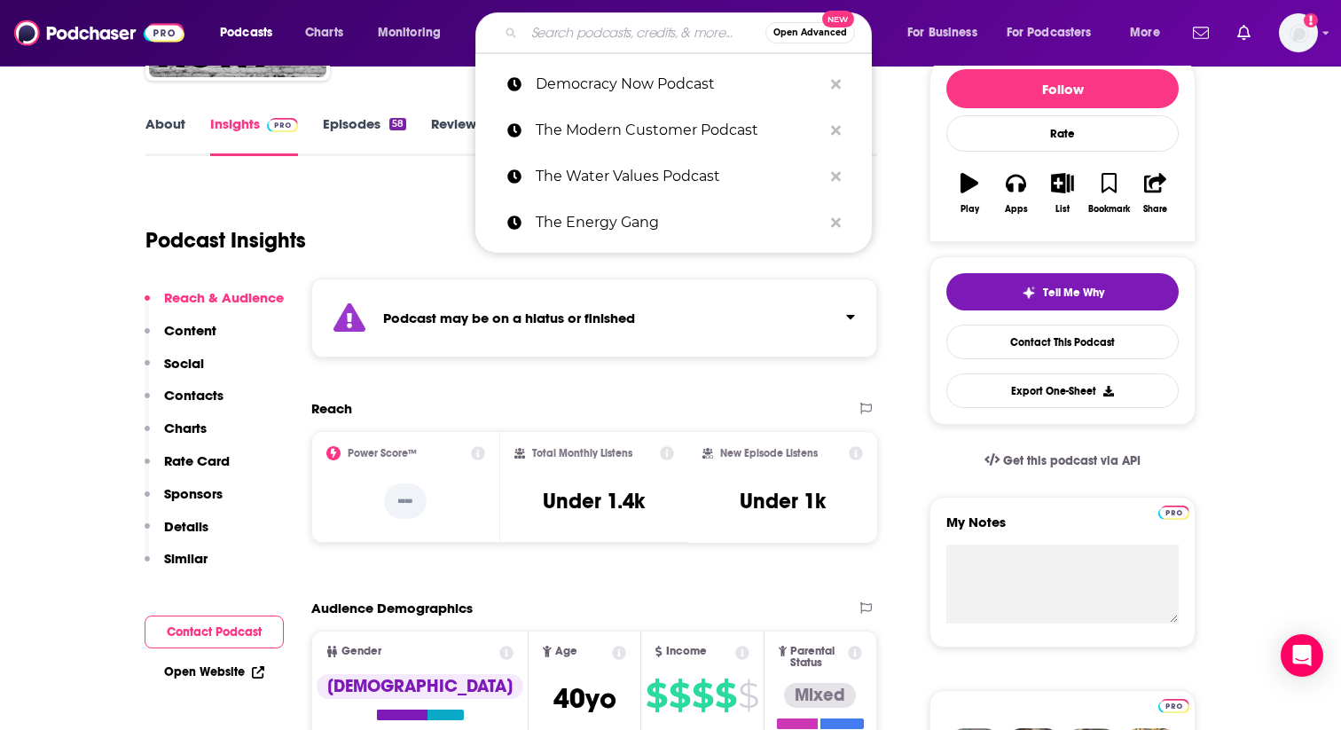
click at [555, 31] on input "Search podcasts, credits, & more..." at bounding box center [644, 33] width 241 height 28
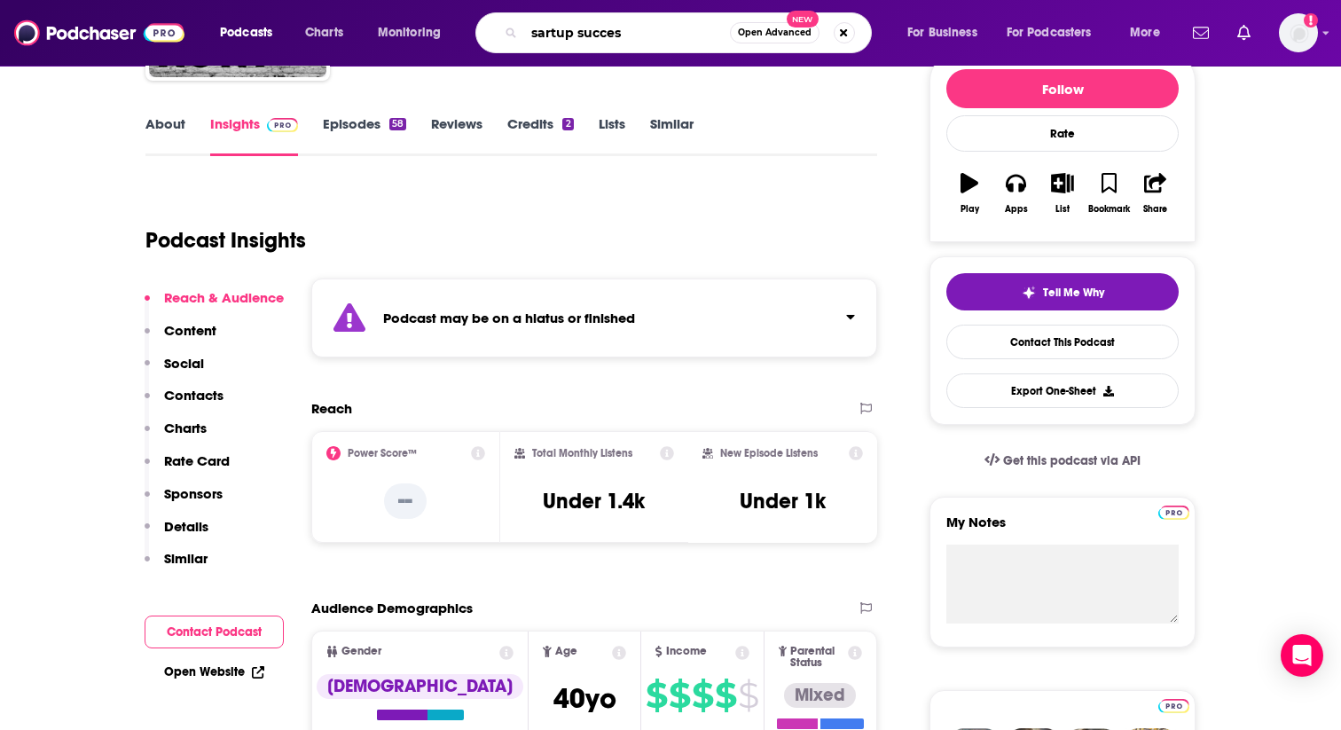
type input "sartup success"
